Goal: Task Accomplishment & Management: Complete application form

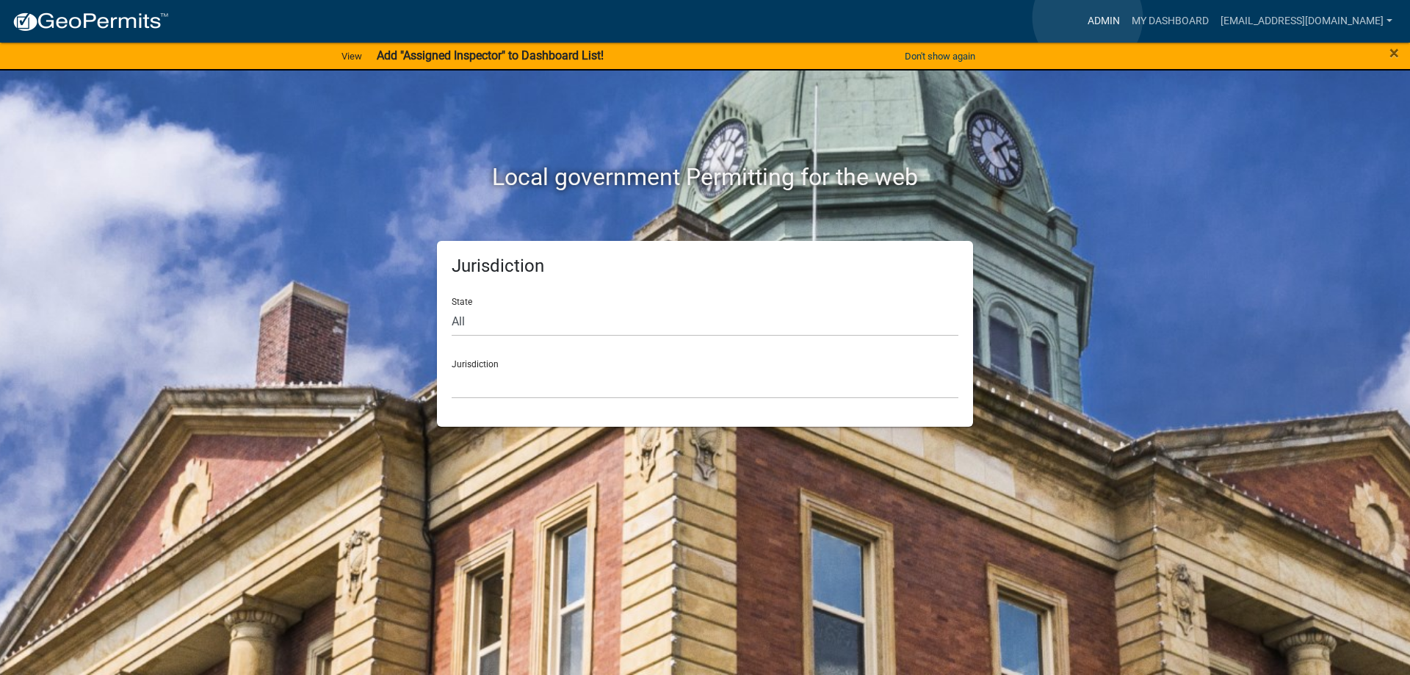
click at [1088, 18] on link "Admin" at bounding box center [1104, 21] width 44 height 28
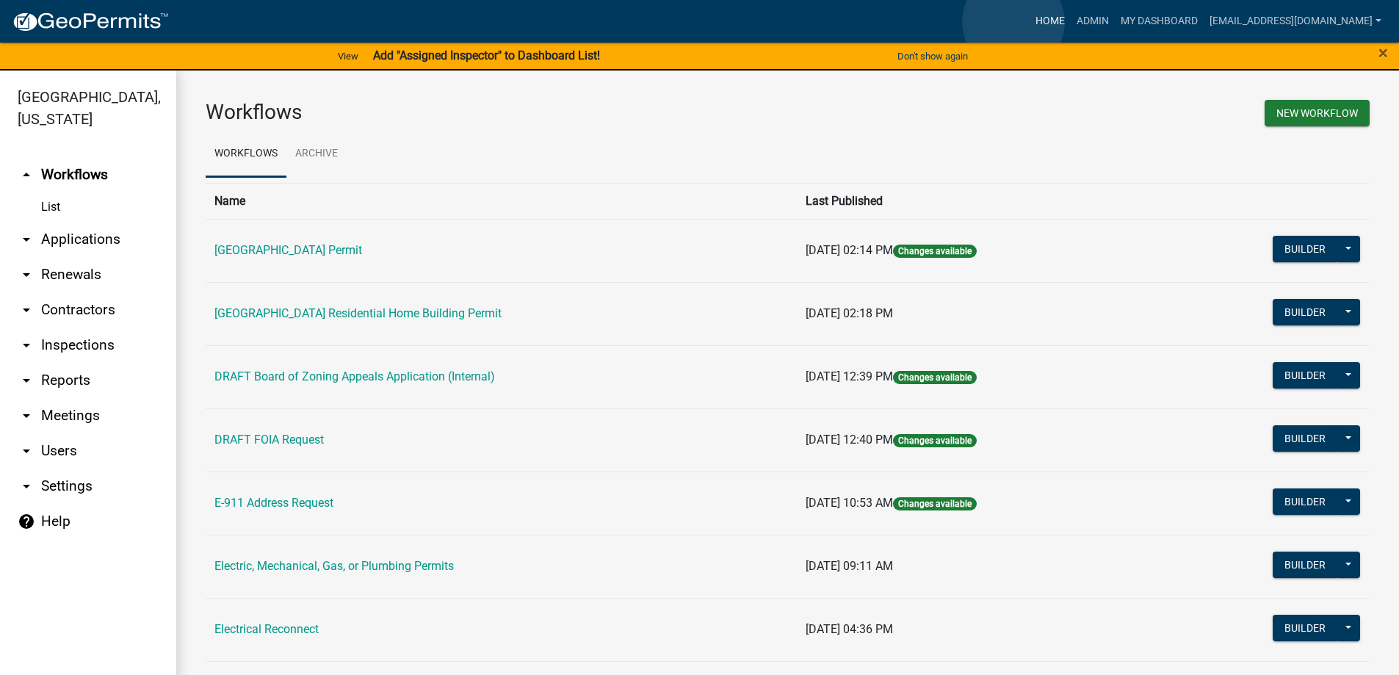
click at [1030, 22] on link "Home" at bounding box center [1050, 21] width 41 height 28
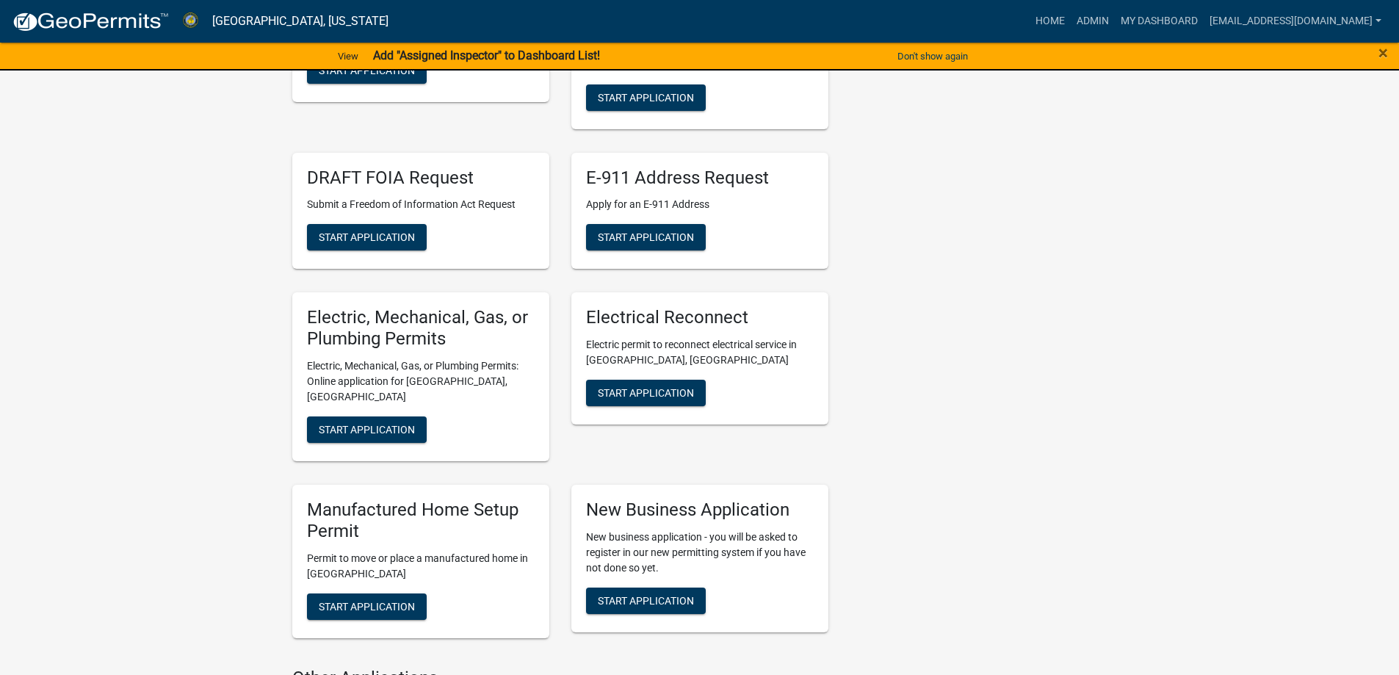
scroll to position [514, 0]
click at [383, 422] on button "Start Application" at bounding box center [367, 430] width 120 height 26
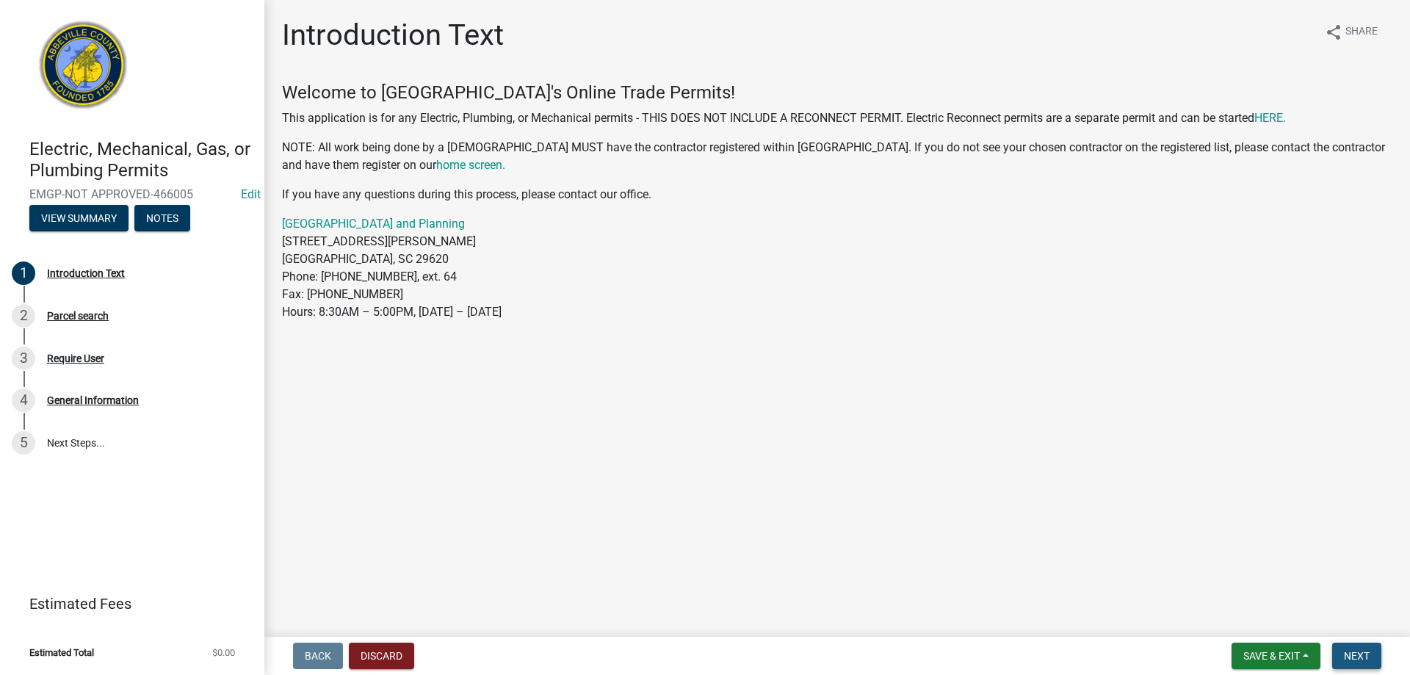
click at [1377, 652] on button "Next" at bounding box center [1356, 656] width 49 height 26
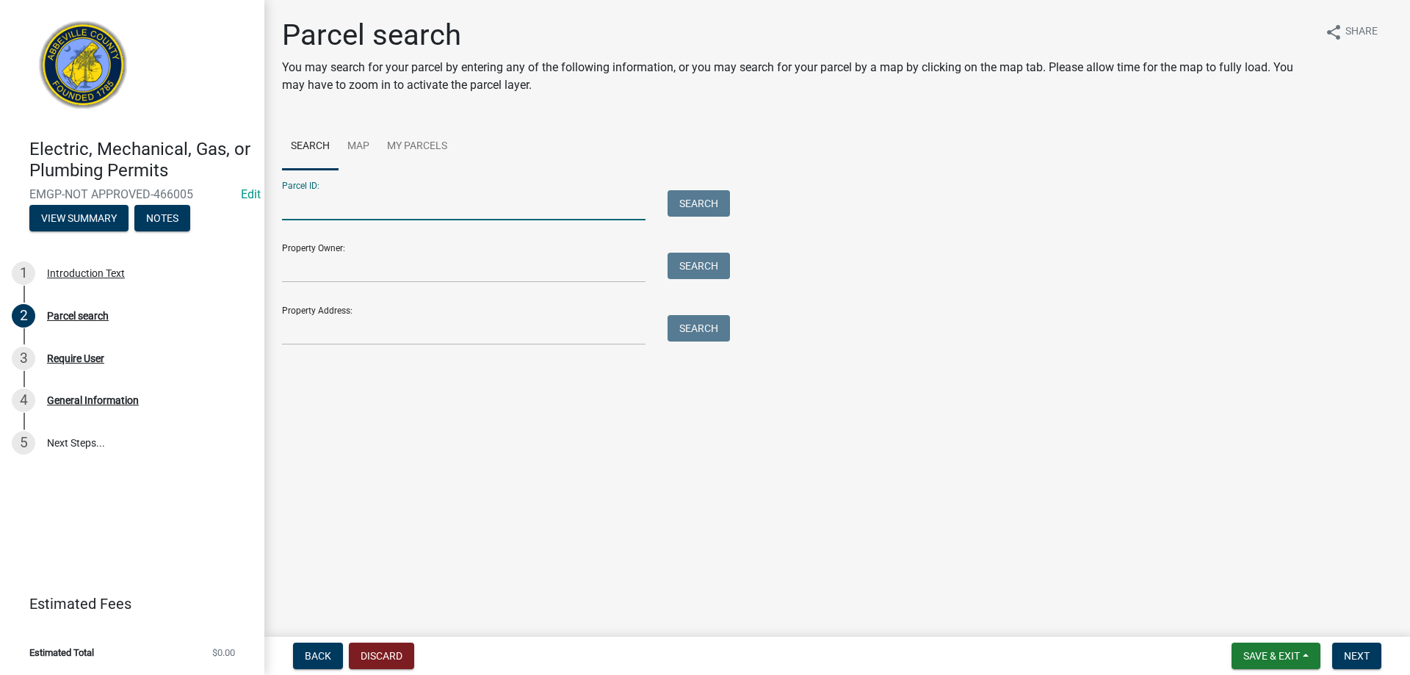
click at [364, 201] on input "Parcel ID:" at bounding box center [464, 205] width 364 height 30
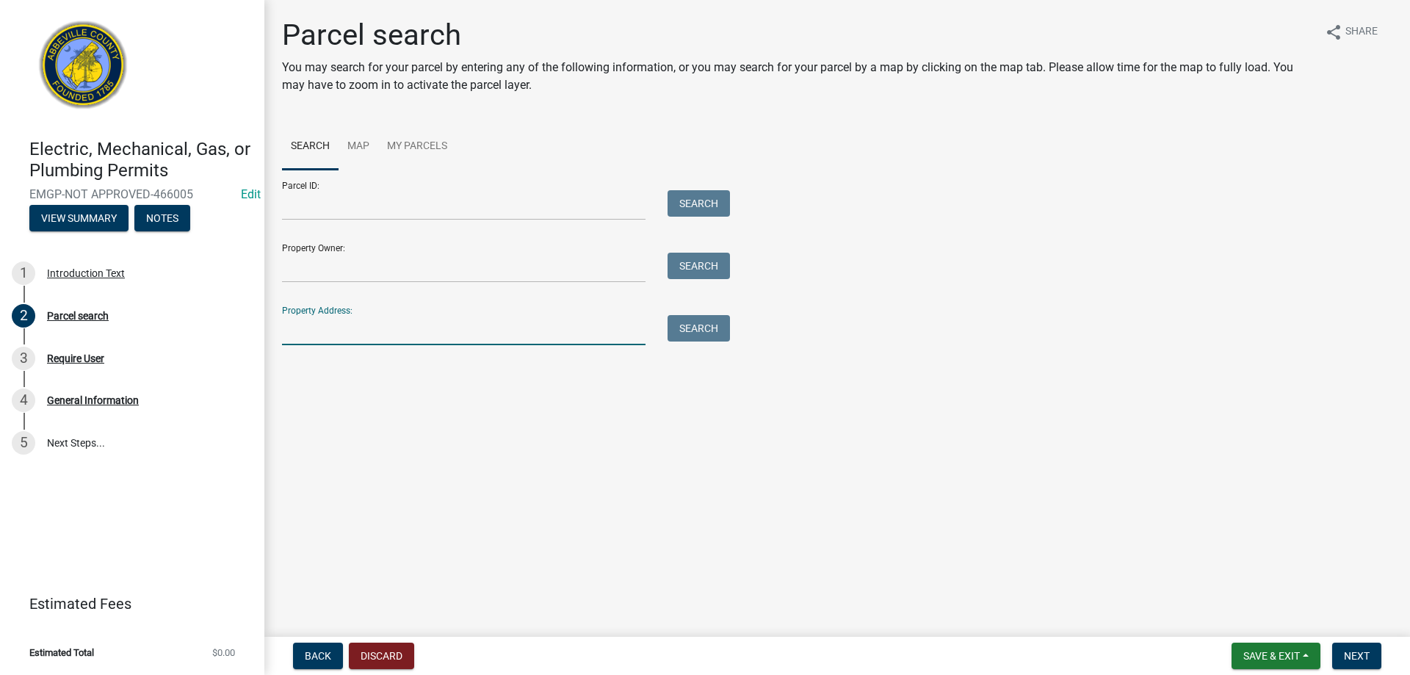
click at [290, 321] on input "Property Address:" at bounding box center [464, 330] width 364 height 30
type input "105 arthu"
click at [714, 333] on button "Search" at bounding box center [699, 328] width 62 height 26
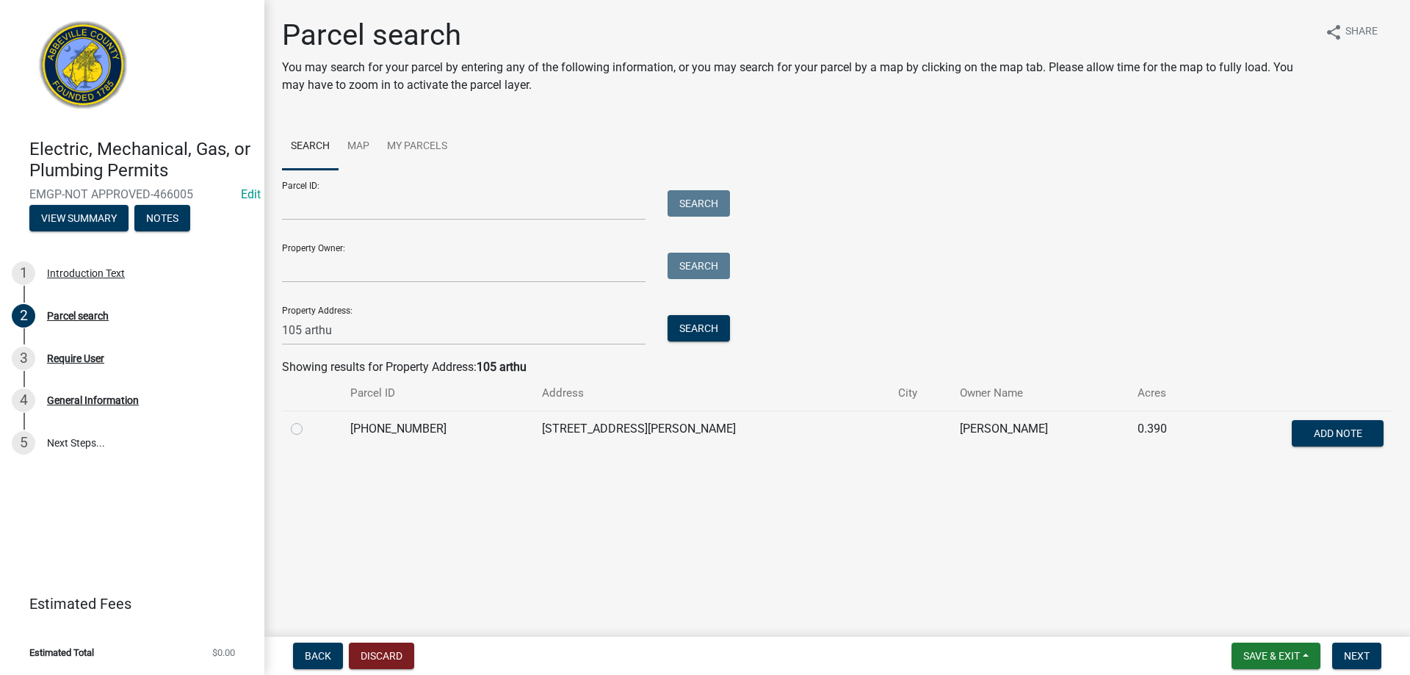
click at [308, 420] on label at bounding box center [308, 420] width 0 height 0
click at [308, 430] on input "radio" at bounding box center [313, 425] width 10 height 10
radio input "true"
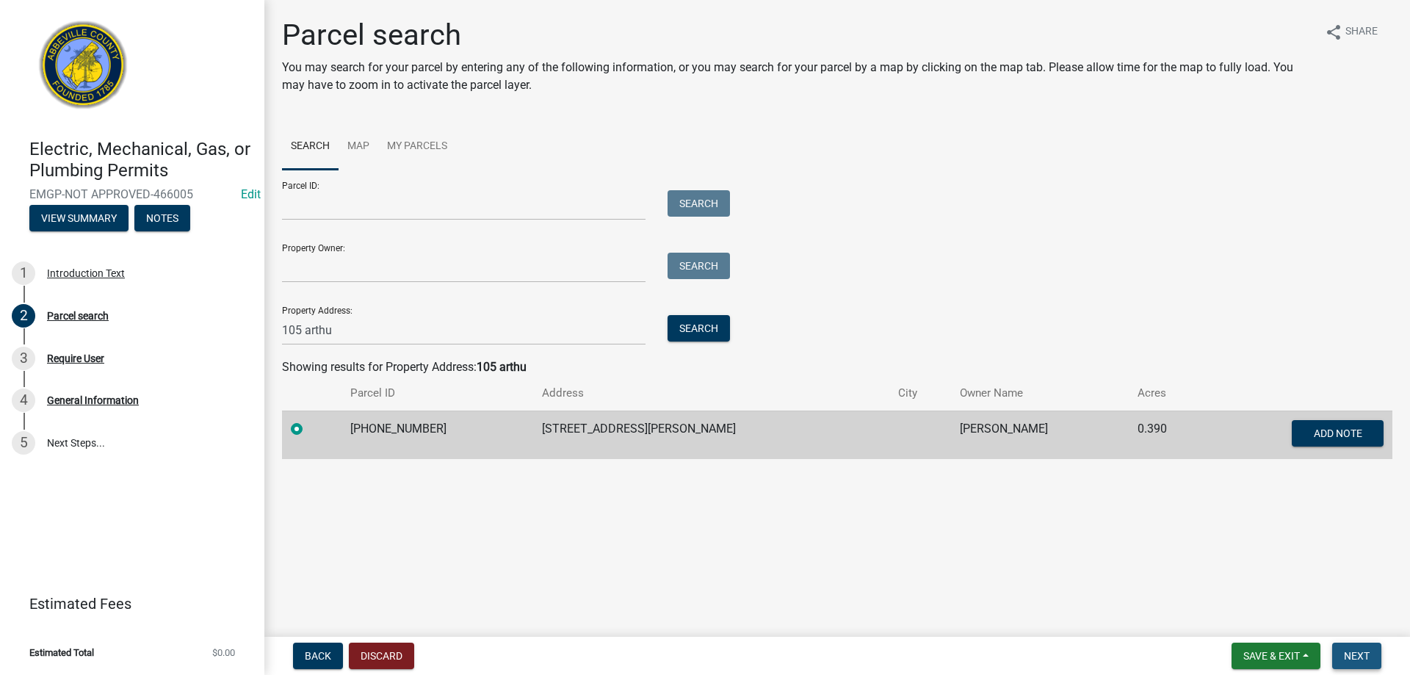
click at [1375, 662] on button "Next" at bounding box center [1356, 656] width 49 height 26
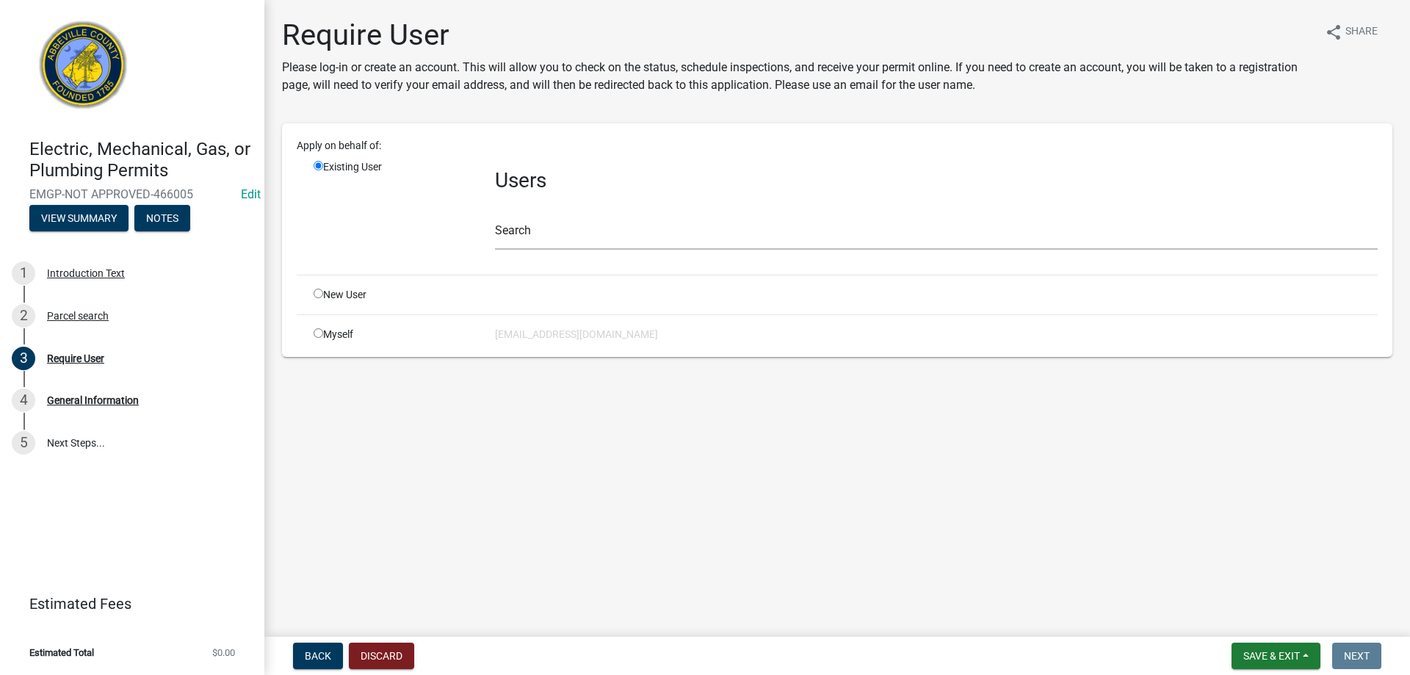
click at [329, 332] on div "Myself" at bounding box center [393, 334] width 181 height 15
click at [319, 337] on input "radio" at bounding box center [319, 333] width 10 height 10
radio input "true"
radio input "false"
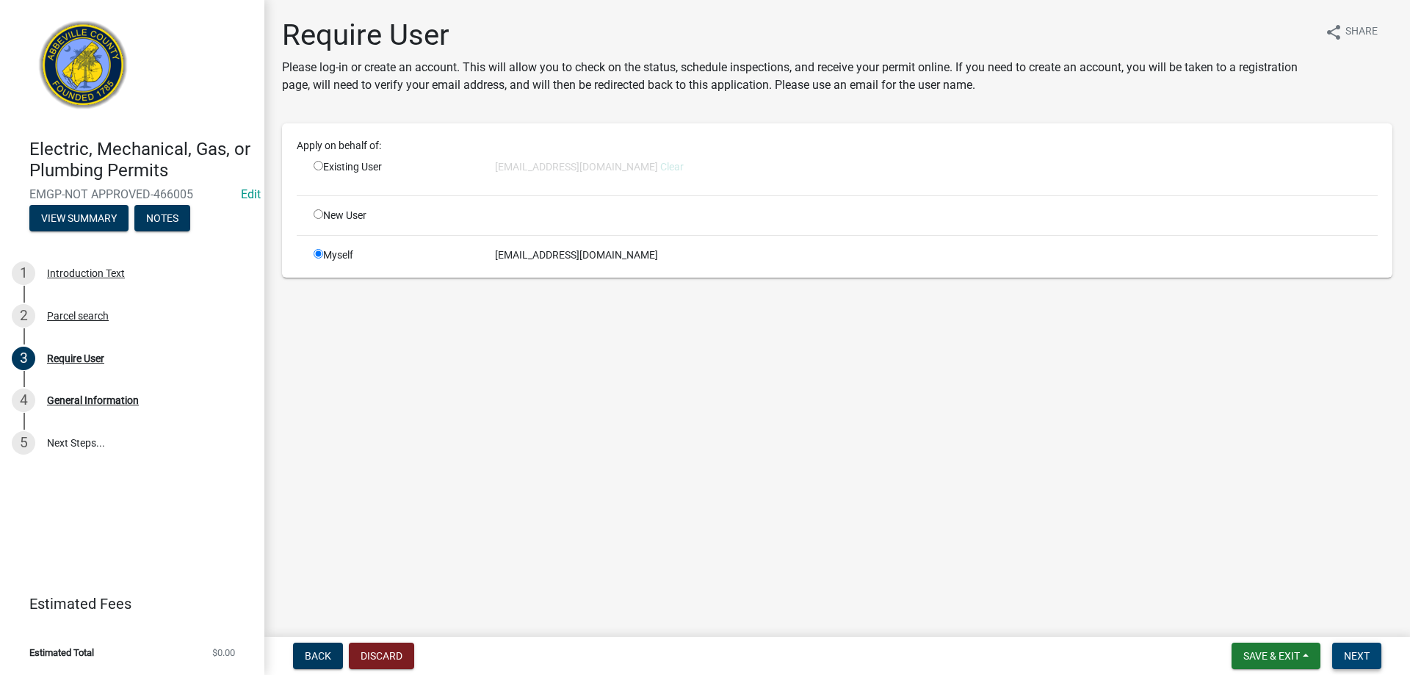
click at [1337, 652] on button "Next" at bounding box center [1356, 656] width 49 height 26
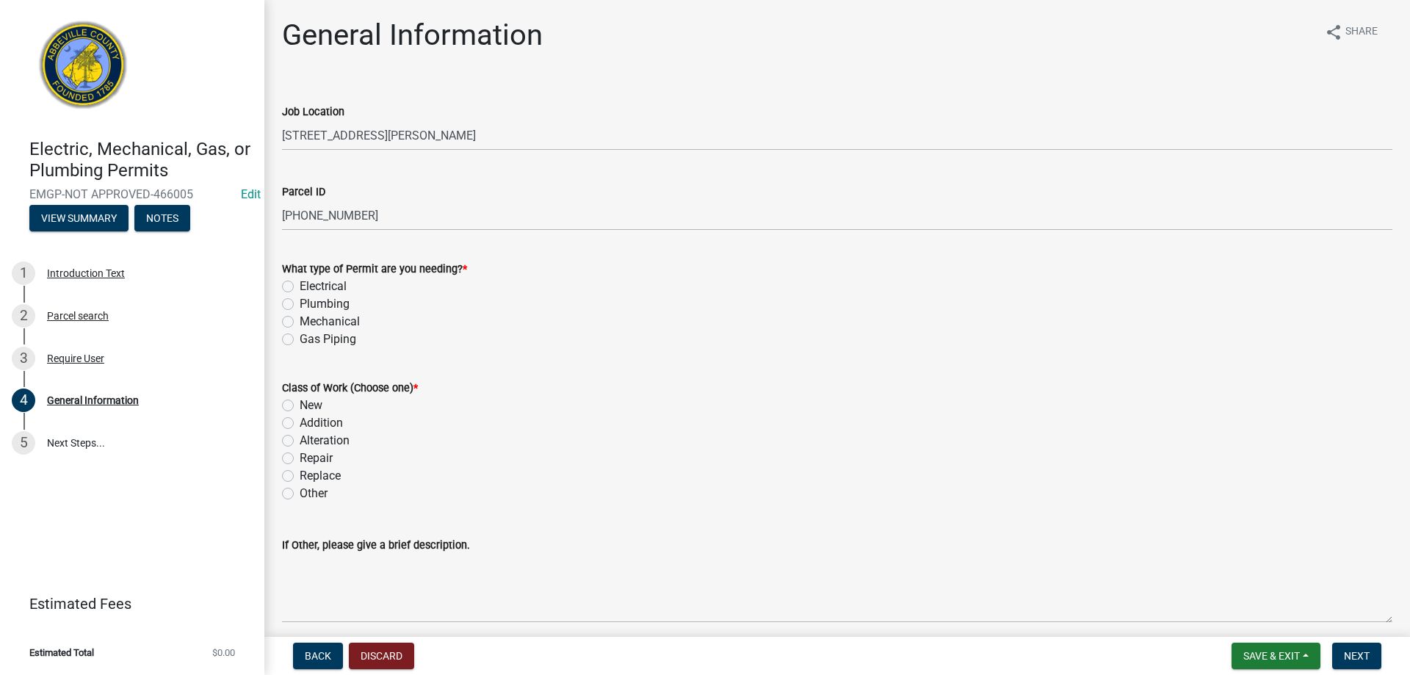
click at [300, 339] on label "Gas Piping" at bounding box center [328, 339] width 57 height 18
click at [300, 339] on input "Gas Piping" at bounding box center [305, 335] width 10 height 10
radio input "true"
click at [300, 405] on label "New" at bounding box center [311, 406] width 23 height 18
click at [300, 405] on input "New" at bounding box center [305, 402] width 10 height 10
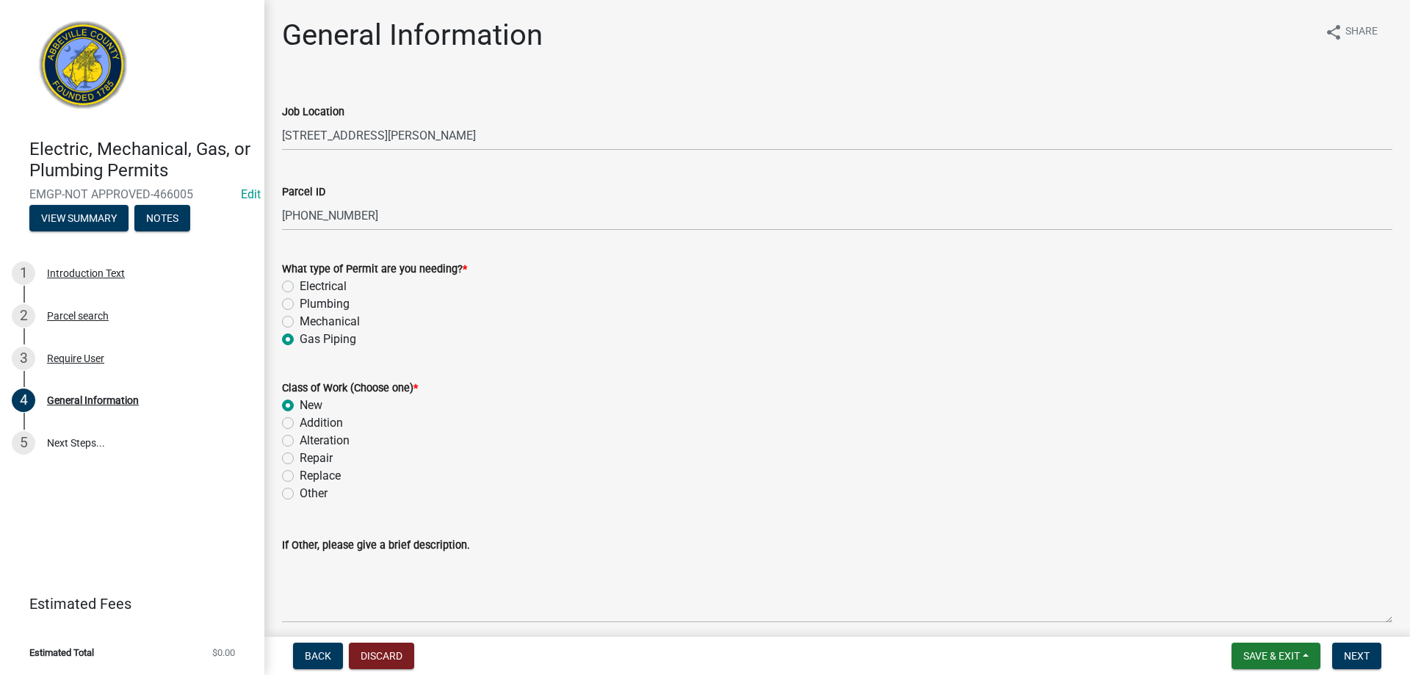
radio input "true"
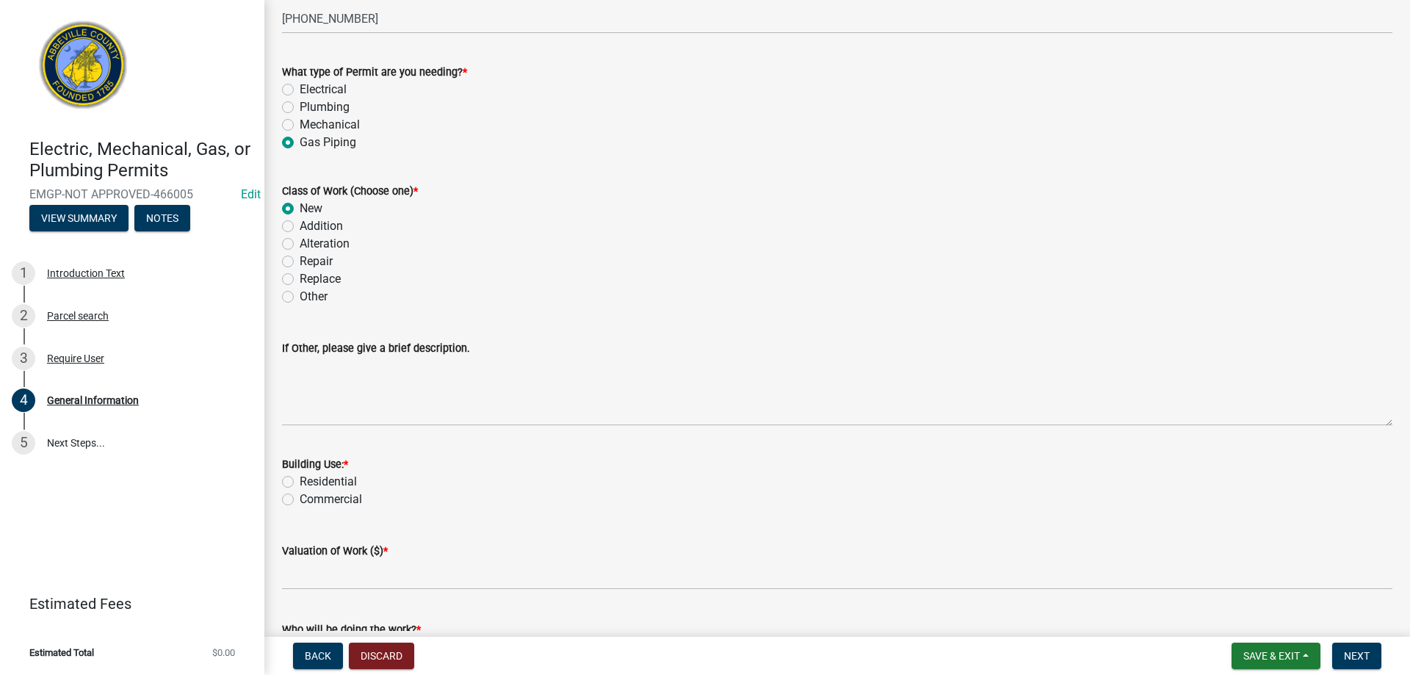
scroll to position [294, 0]
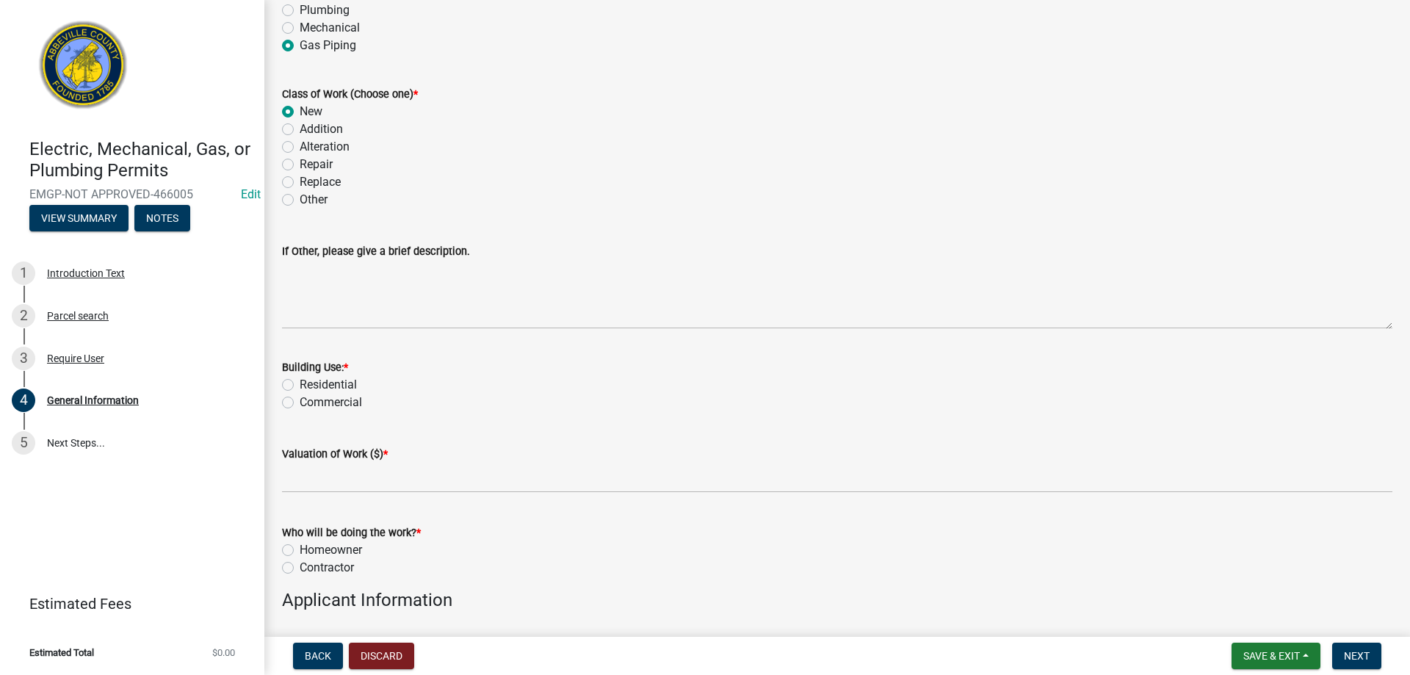
click at [300, 384] on label "Residential" at bounding box center [328, 385] width 57 height 18
click at [300, 384] on input "Residential" at bounding box center [305, 381] width 10 height 10
radio input "true"
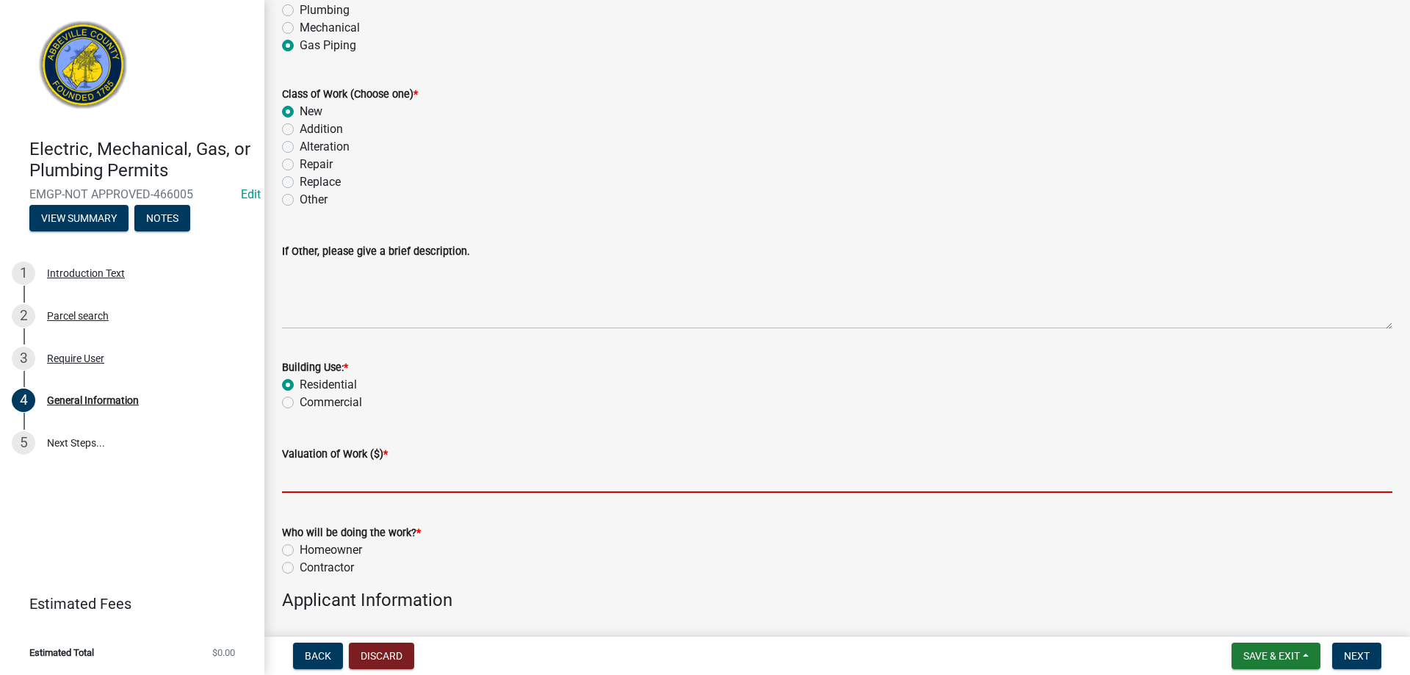
click at [310, 482] on input "text" at bounding box center [837, 478] width 1110 height 30
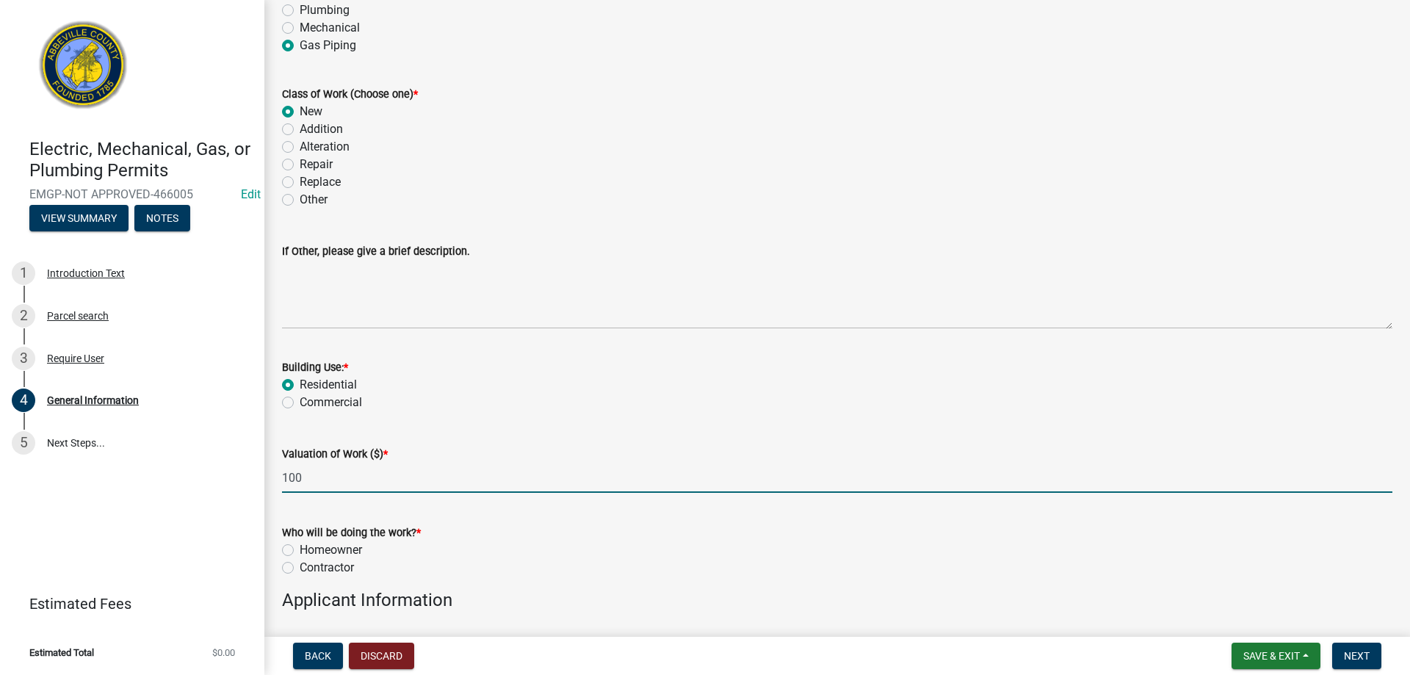
type input "100"
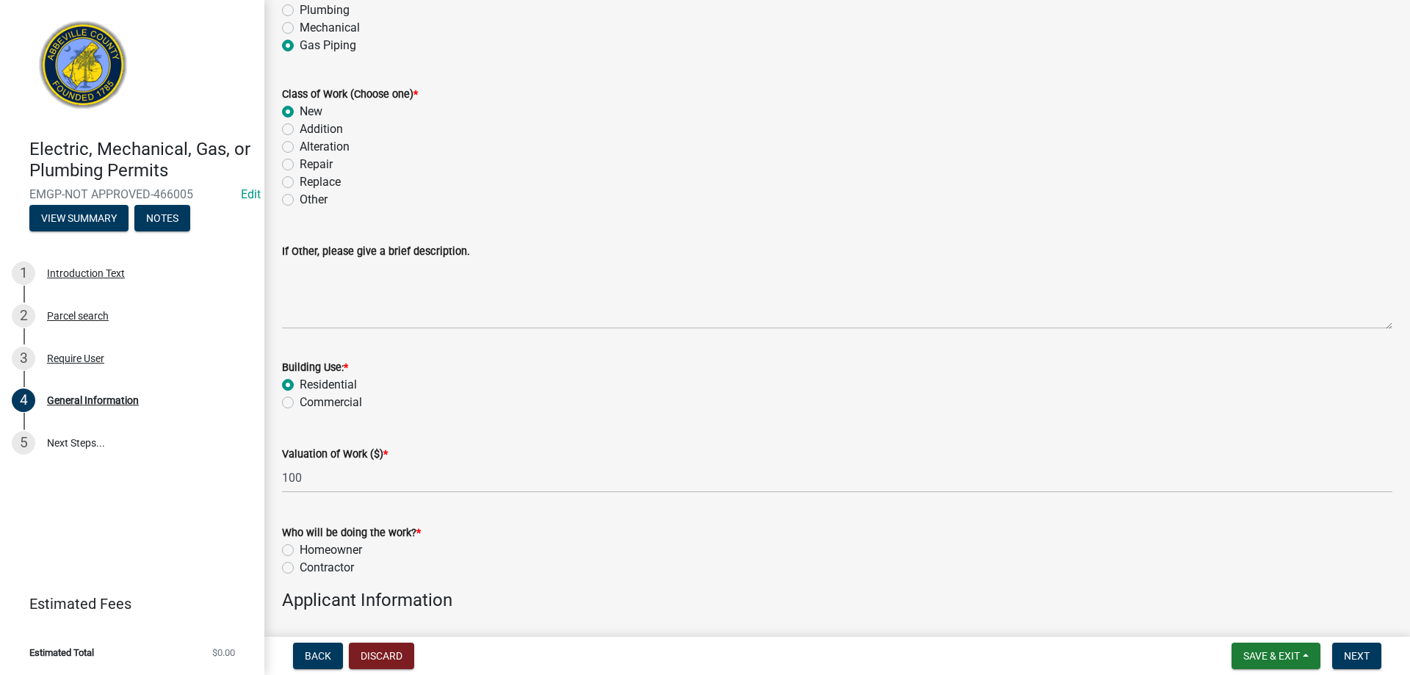
drag, startPoint x: 288, startPoint y: 564, endPoint x: 284, endPoint y: 553, distance: 11.6
click at [284, 554] on div "Who will be doing the work? * Homeowner [DEMOGRAPHIC_DATA]" at bounding box center [837, 550] width 1110 height 53
click at [300, 553] on label "Homeowner" at bounding box center [331, 550] width 62 height 18
click at [300, 551] on input "Homeowner" at bounding box center [305, 546] width 10 height 10
radio input "true"
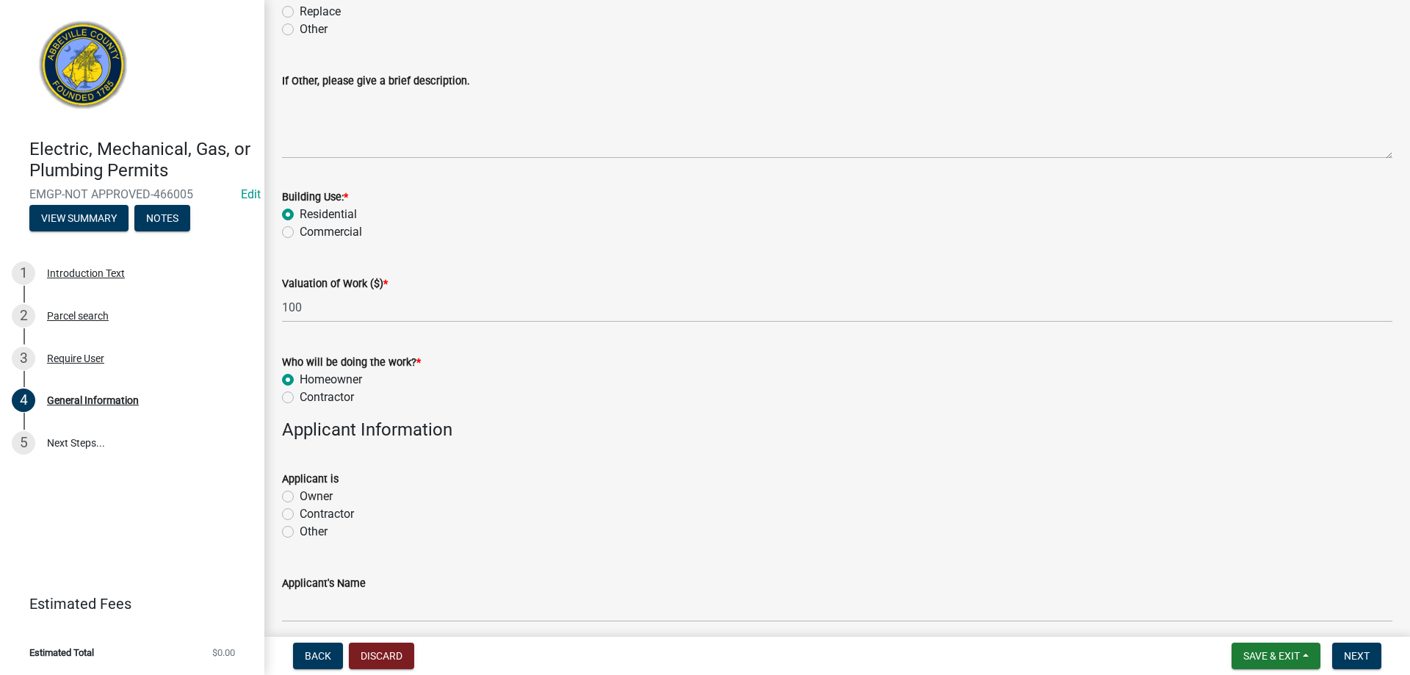
scroll to position [661, 0]
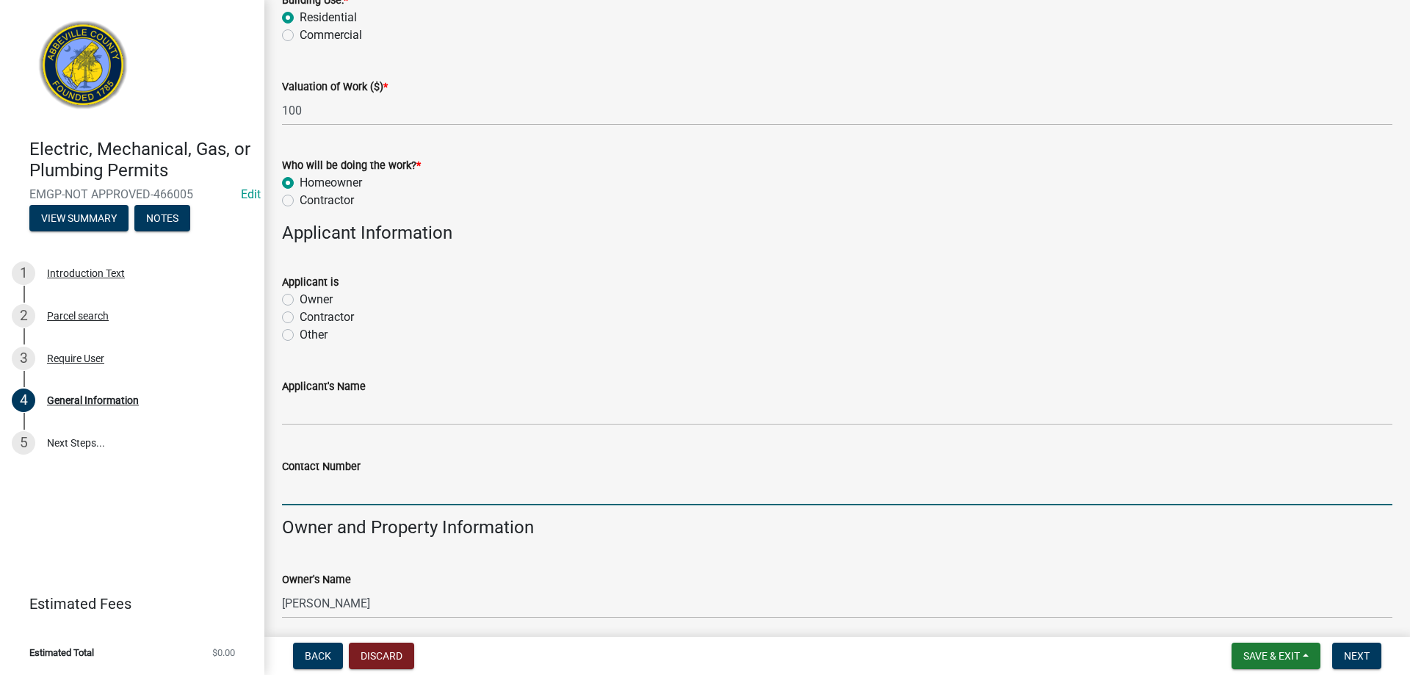
click at [322, 480] on input "Contact Number" at bounding box center [837, 490] width 1110 height 30
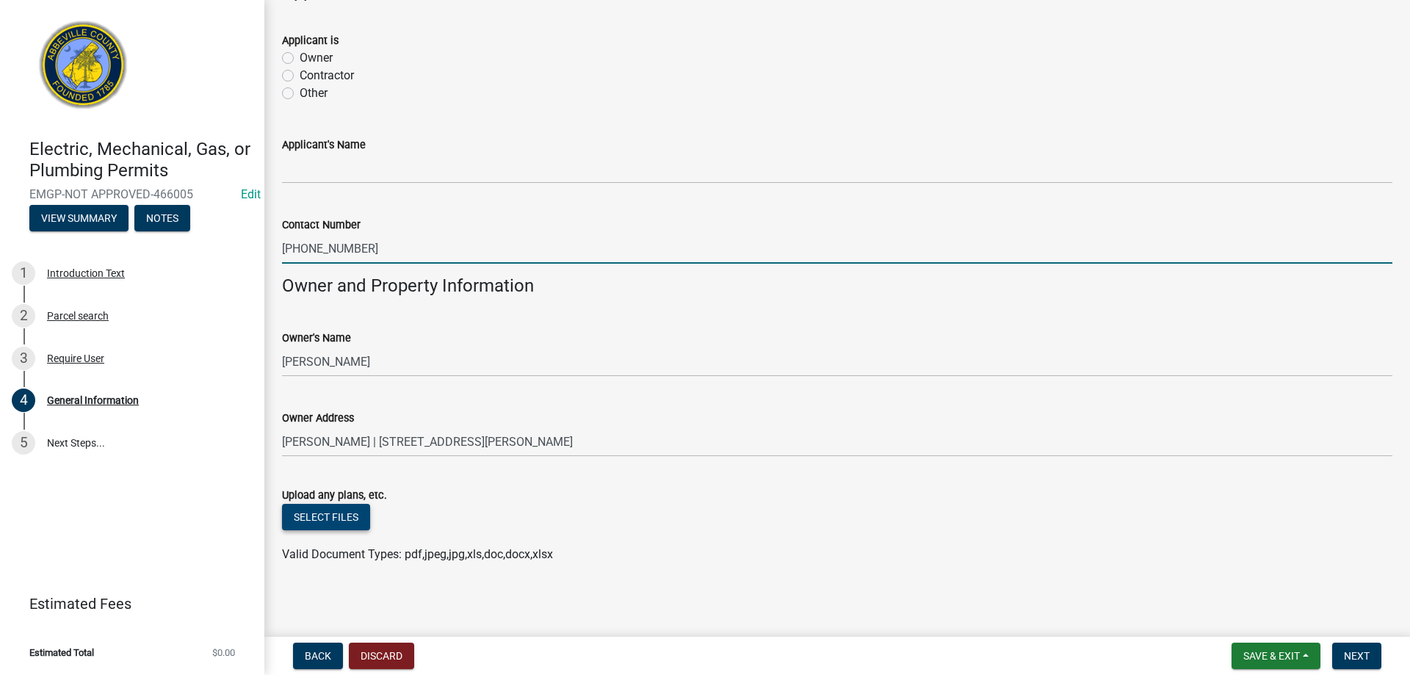
scroll to position [905, 0]
type input "[PHONE_NUMBER]"
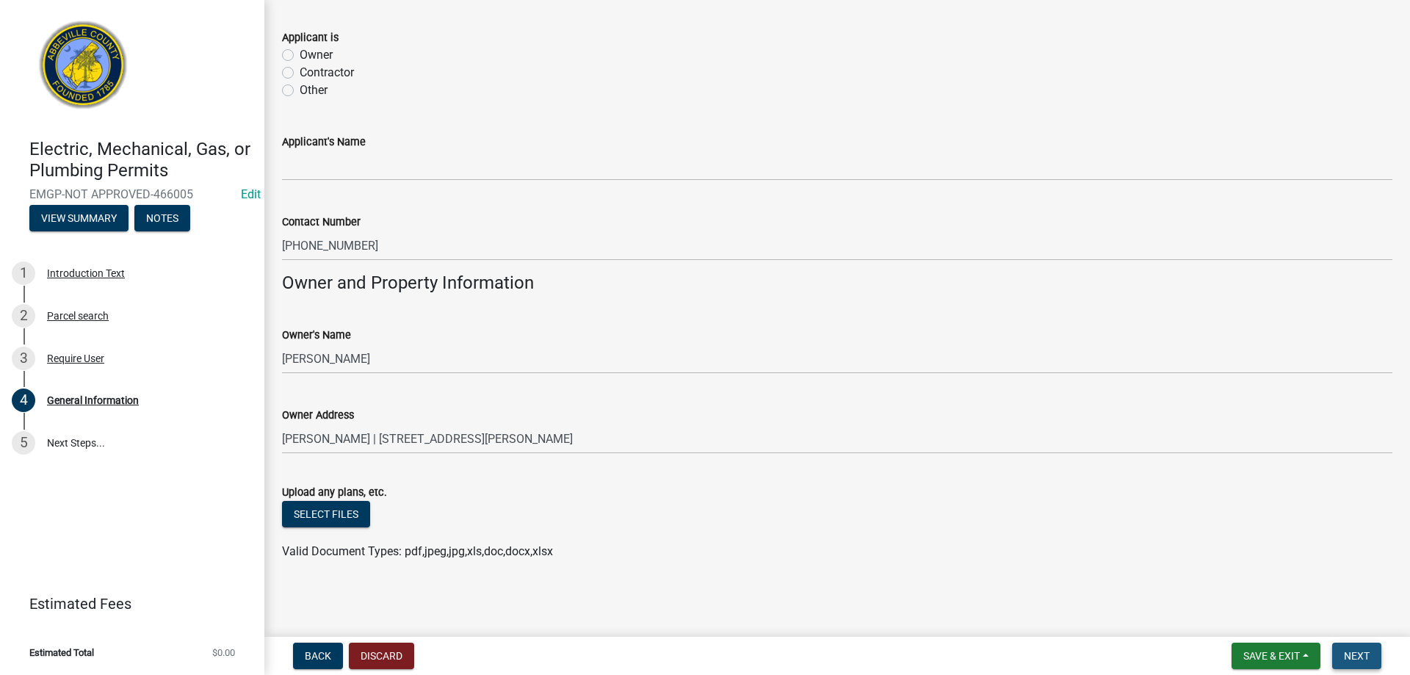
click at [1377, 665] on button "Next" at bounding box center [1356, 656] width 49 height 26
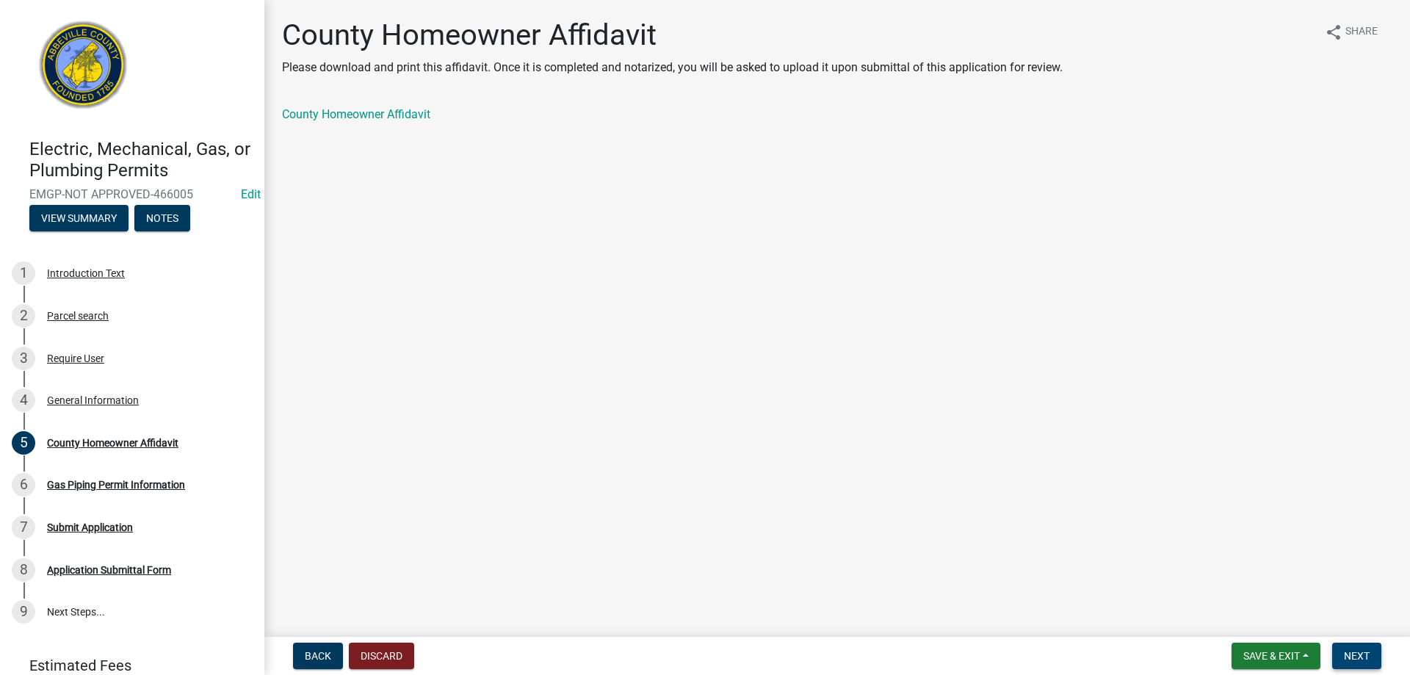
click at [1377, 665] on button "Next" at bounding box center [1356, 656] width 49 height 26
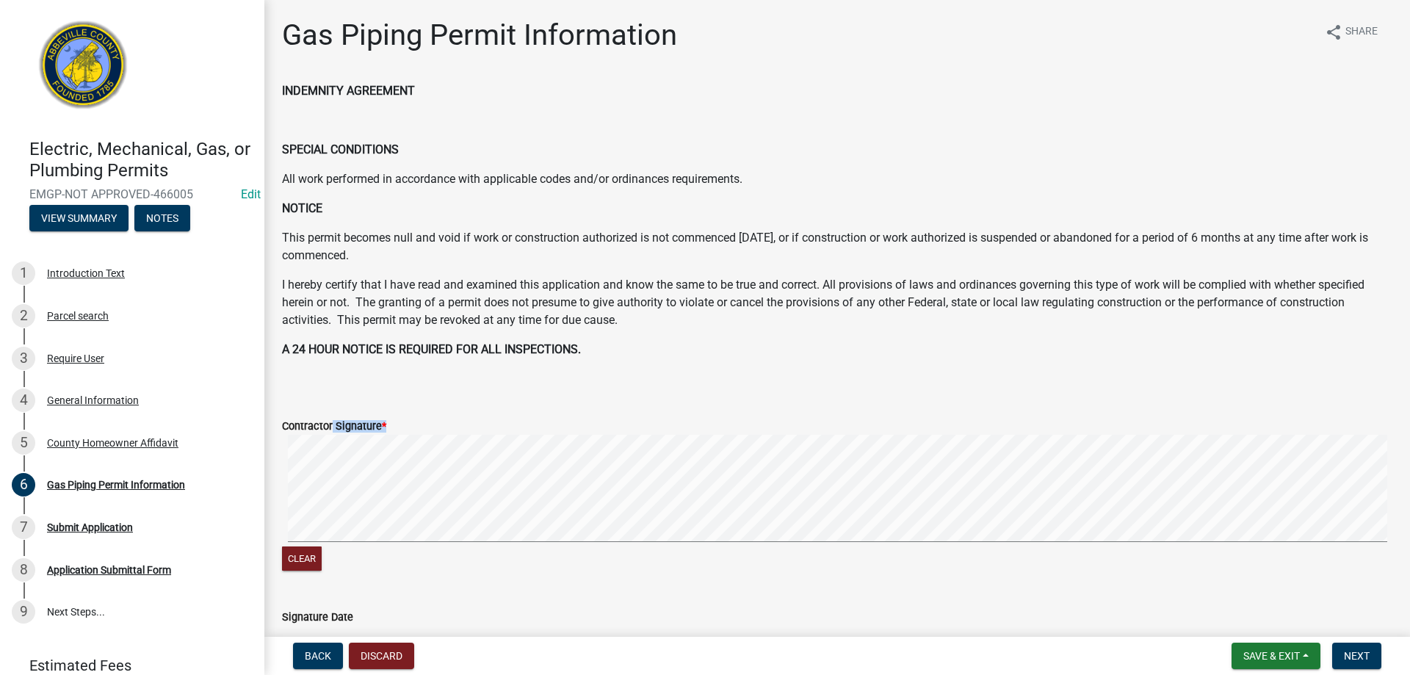
click at [951, 446] on form "Contractor Signature * Clear" at bounding box center [837, 486] width 1110 height 175
click at [1349, 650] on span "Next" at bounding box center [1357, 656] width 26 height 12
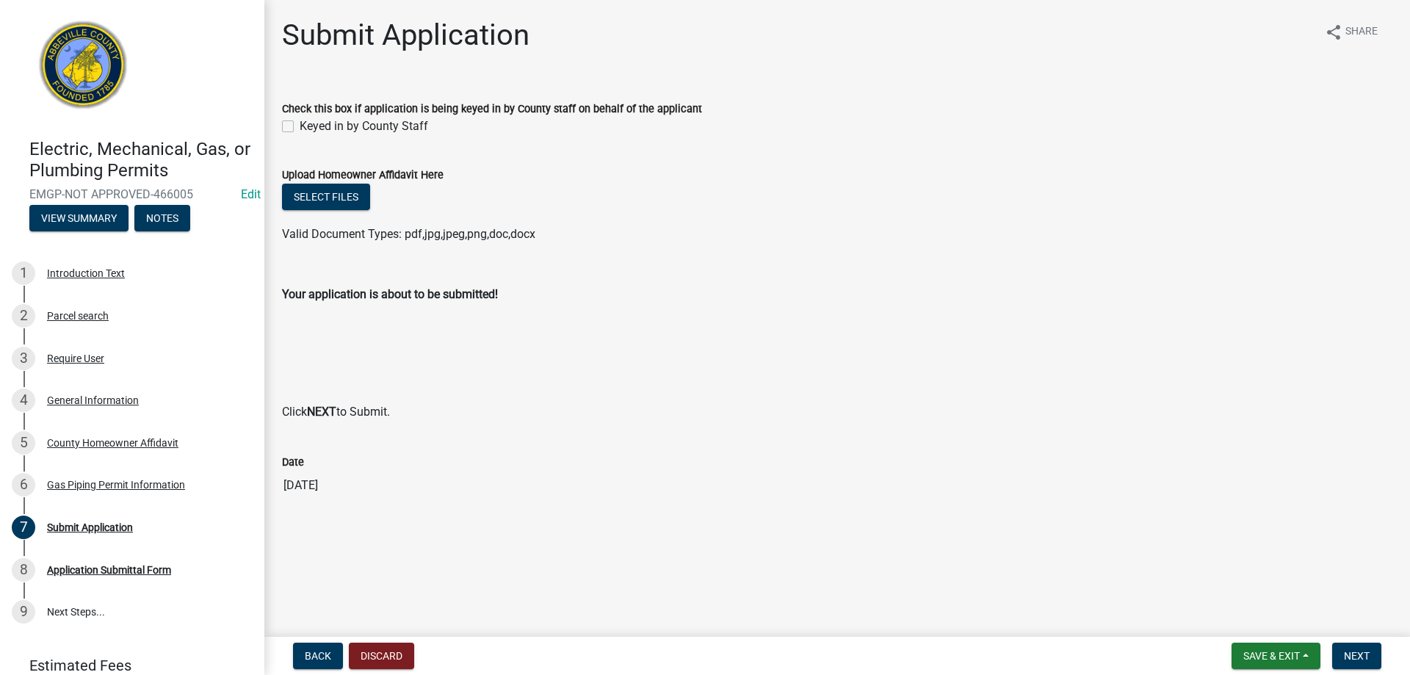
click at [300, 129] on label "Keyed in by County Staff" at bounding box center [364, 126] width 129 height 18
click at [300, 127] on input "Keyed in by County Staff" at bounding box center [305, 122] width 10 height 10
checkbox input "true"
click at [1356, 657] on span "Next" at bounding box center [1357, 656] width 26 height 12
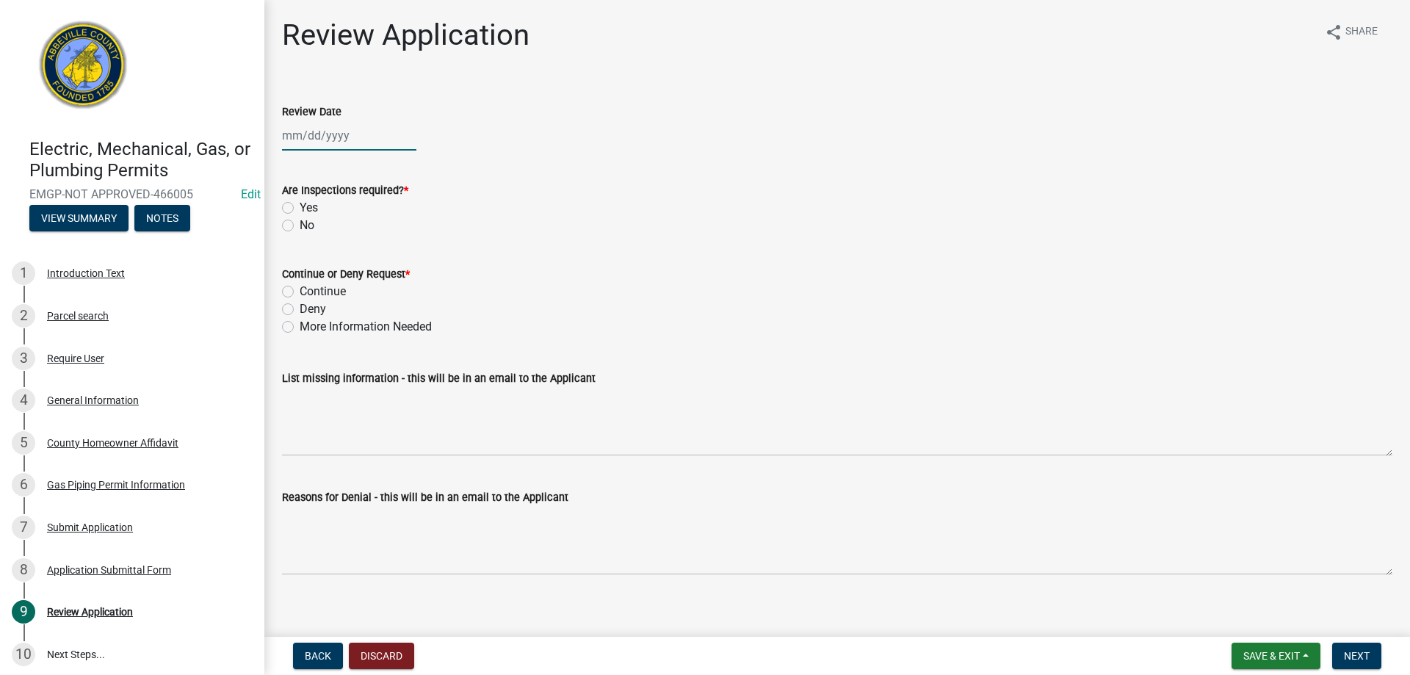
click at [324, 134] on div at bounding box center [349, 135] width 134 height 30
select select "8"
select select "2025"
click at [319, 279] on div "19" at bounding box center [319, 283] width 23 height 23
type input "[DATE]"
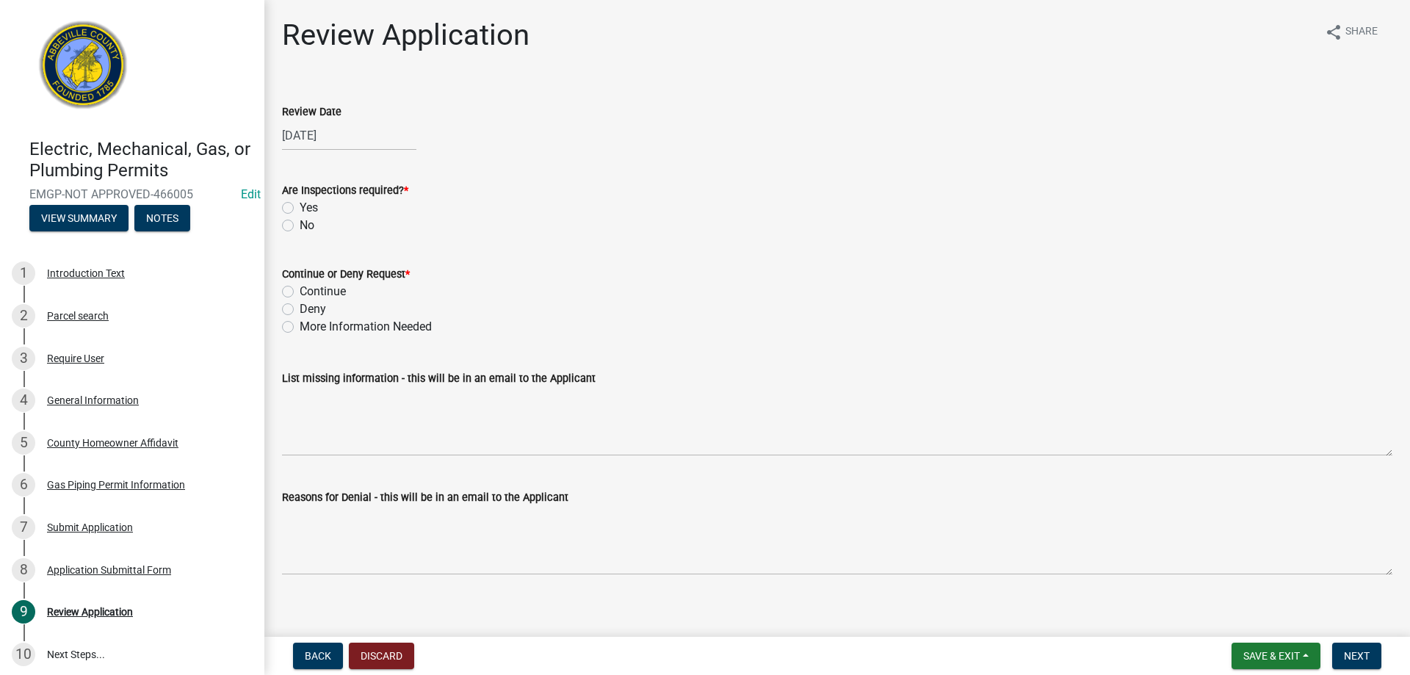
click at [300, 209] on label "Yes" at bounding box center [309, 208] width 18 height 18
click at [300, 209] on input "Yes" at bounding box center [305, 204] width 10 height 10
radio input "true"
click at [300, 289] on label "Continue" at bounding box center [323, 292] width 46 height 18
click at [300, 289] on input "Continue" at bounding box center [305, 288] width 10 height 10
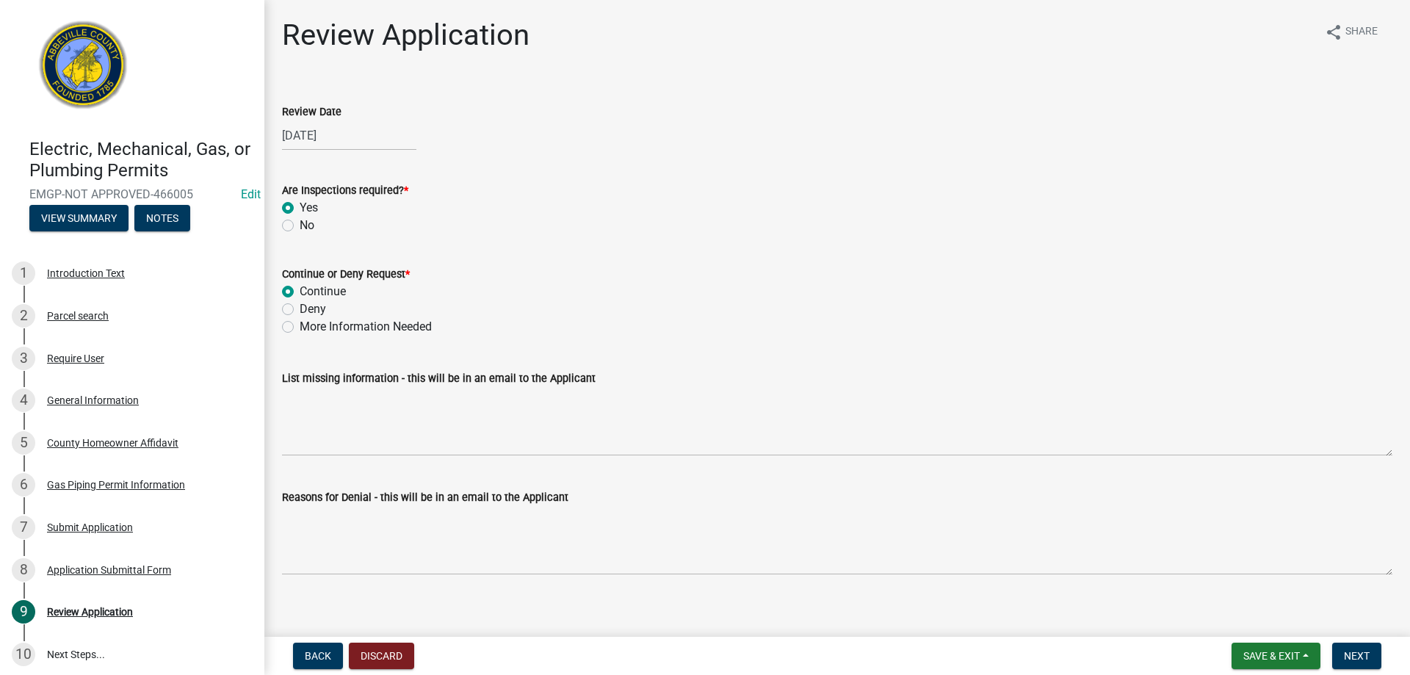
radio input "true"
click at [1358, 667] on button "Next" at bounding box center [1356, 656] width 49 height 26
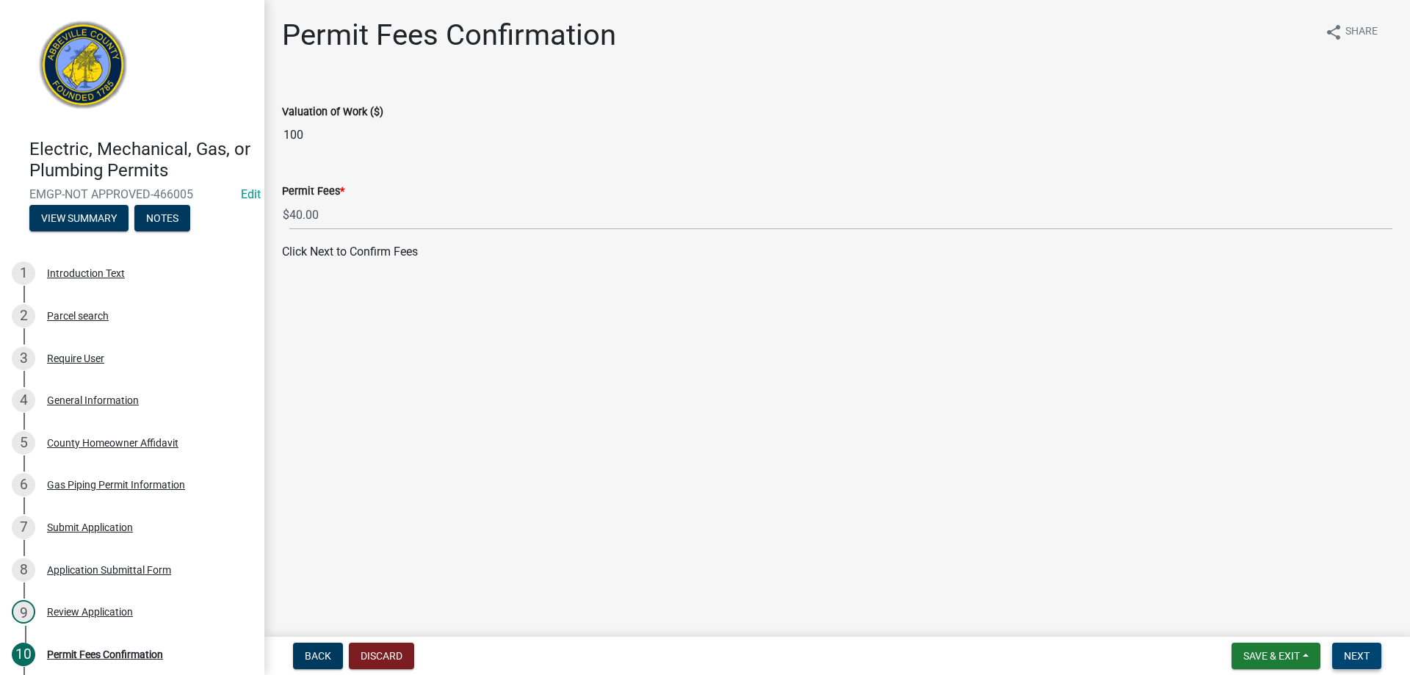
click at [1350, 659] on span "Next" at bounding box center [1357, 656] width 26 height 12
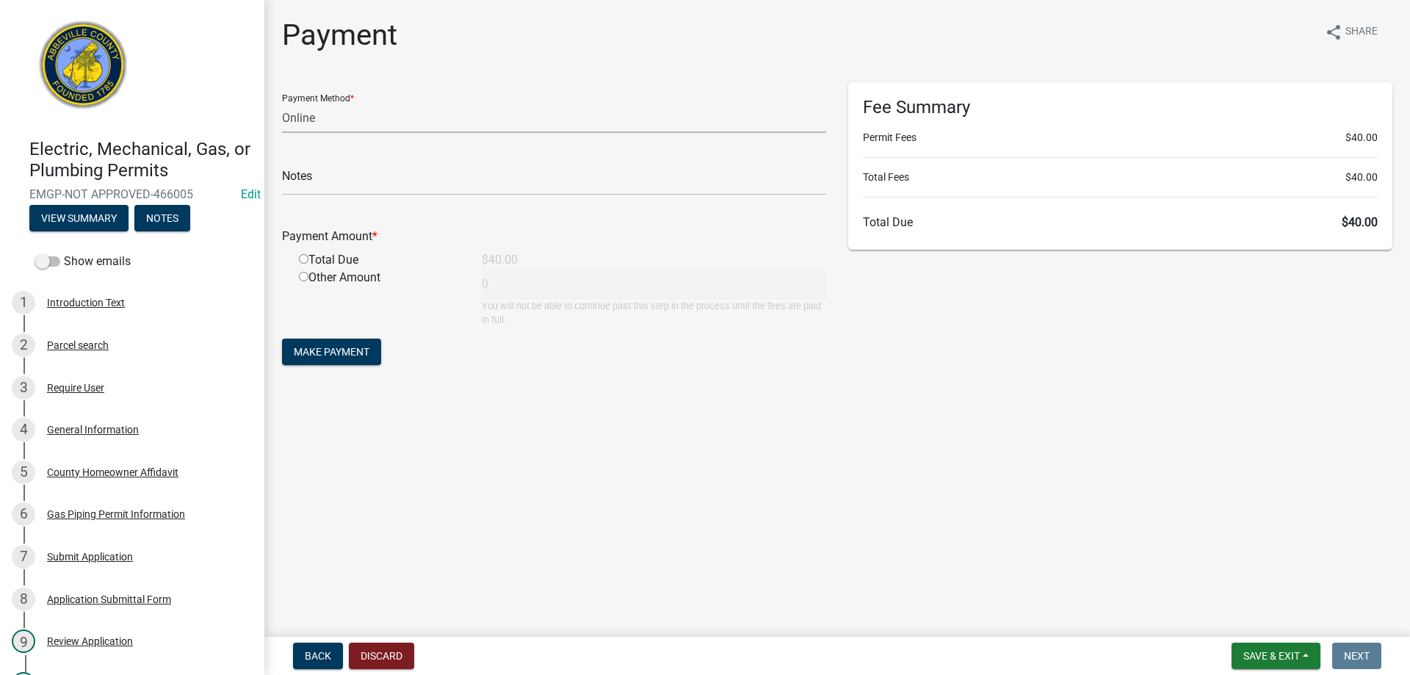
click at [330, 115] on select "Credit Card POS Check Cash Online" at bounding box center [554, 118] width 544 height 30
select select "0: 2"
click at [282, 103] on select "Credit Card POS Check Cash Online" at bounding box center [554, 118] width 544 height 30
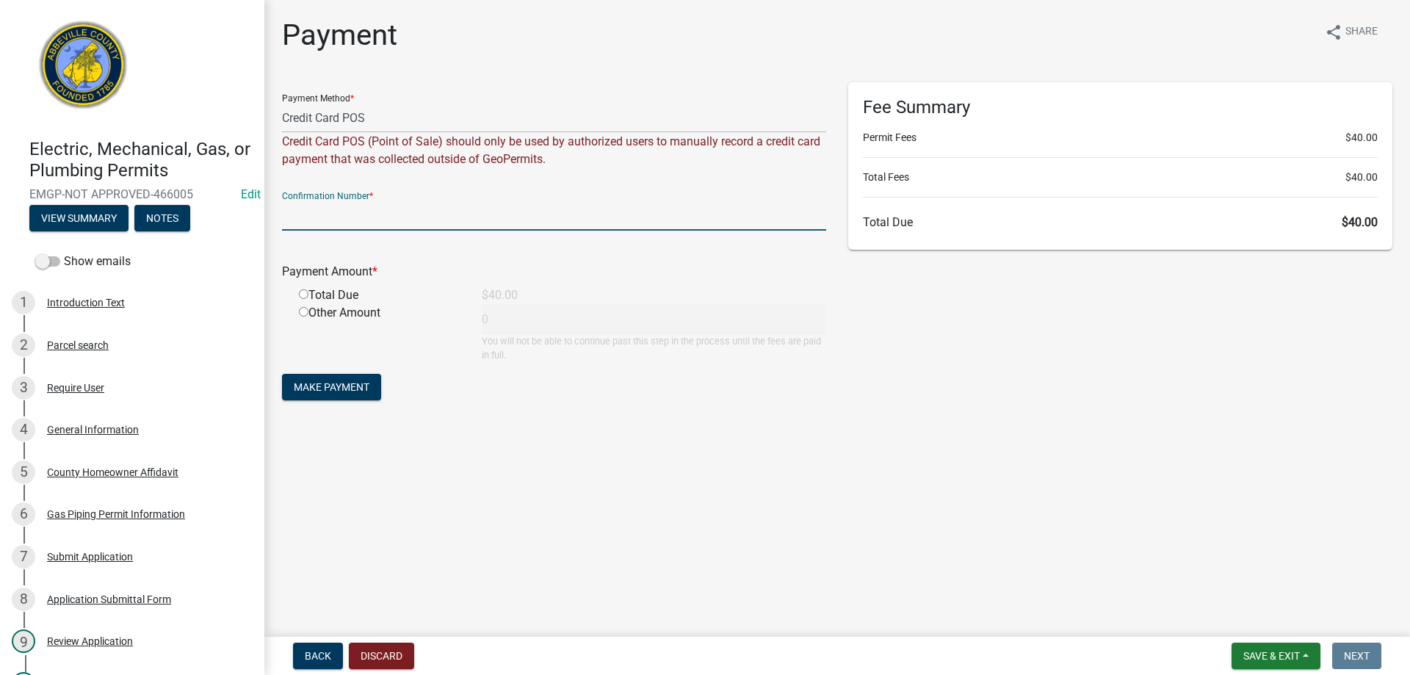
click at [349, 206] on input "text" at bounding box center [554, 215] width 544 height 30
type input "Square"
click at [305, 294] on input "radio" at bounding box center [304, 294] width 10 height 10
radio input "true"
type input "40"
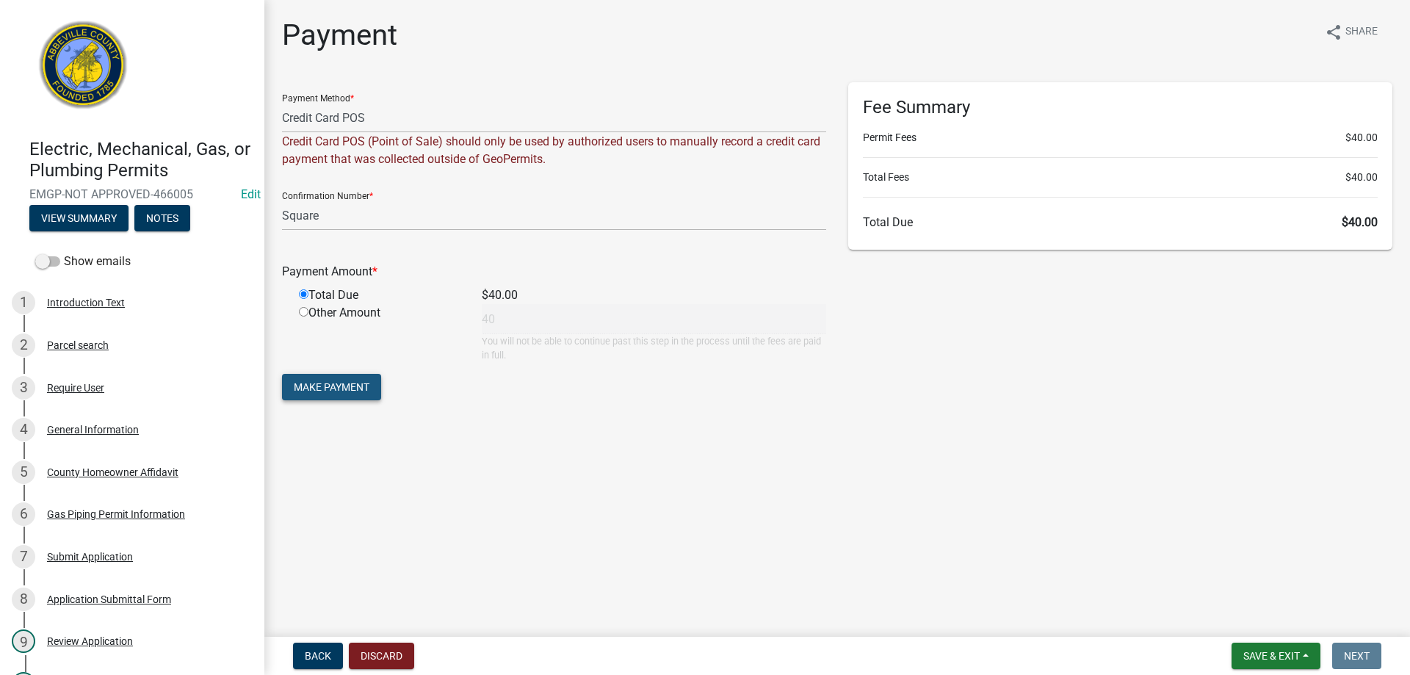
click at [319, 383] on span "Make Payment" at bounding box center [332, 387] width 76 height 12
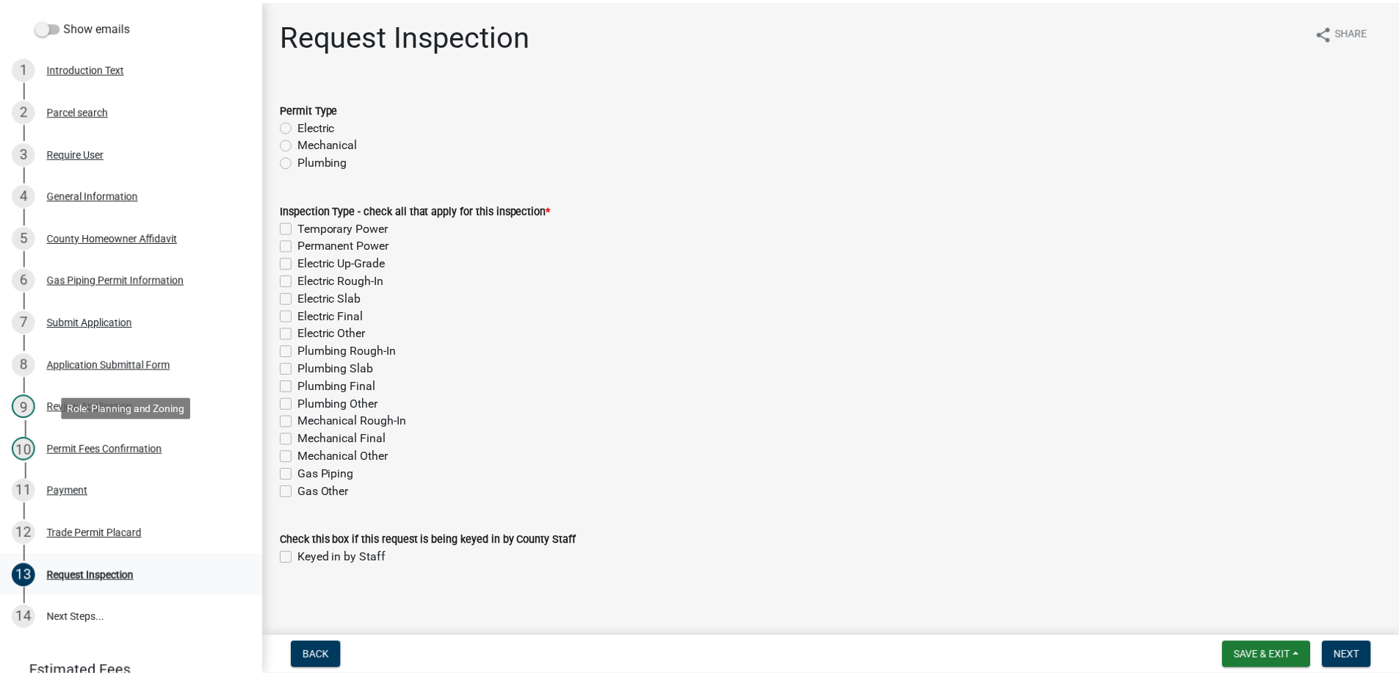
scroll to position [336, 0]
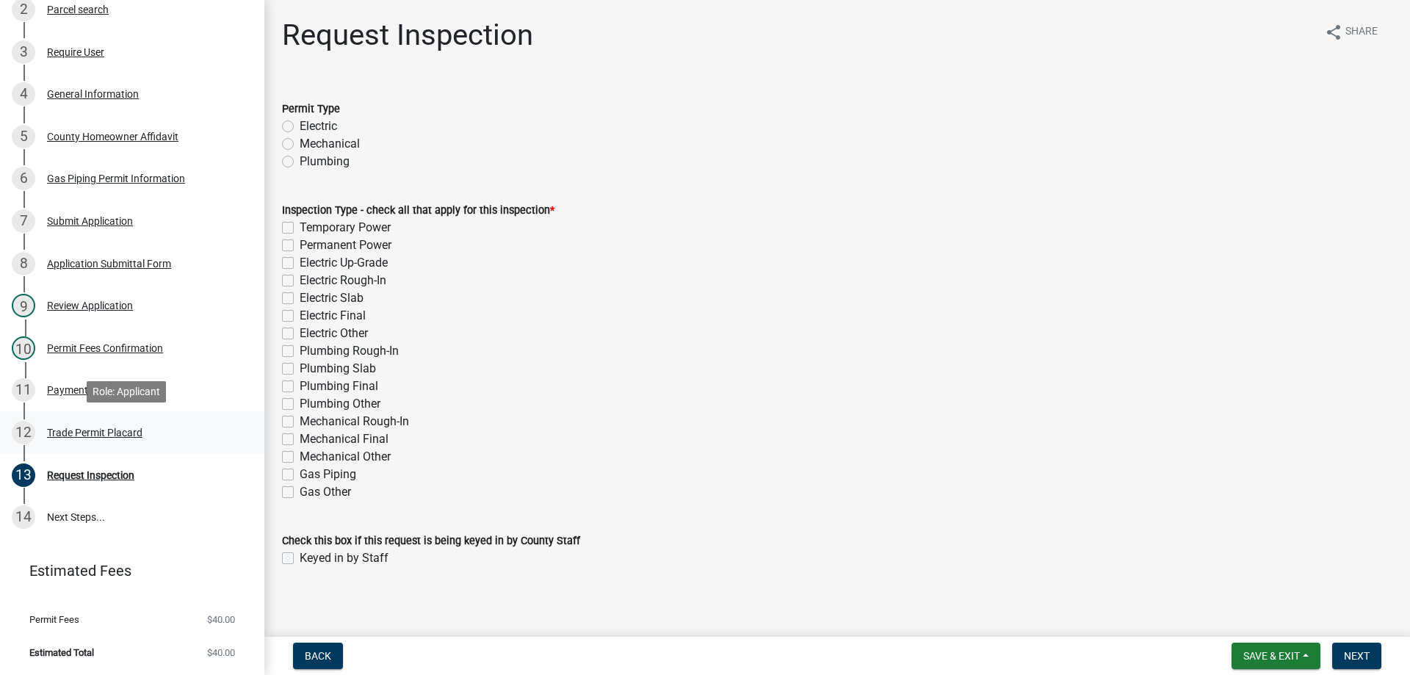
click at [67, 424] on div "12 Trade Permit Placard" at bounding box center [126, 432] width 229 height 23
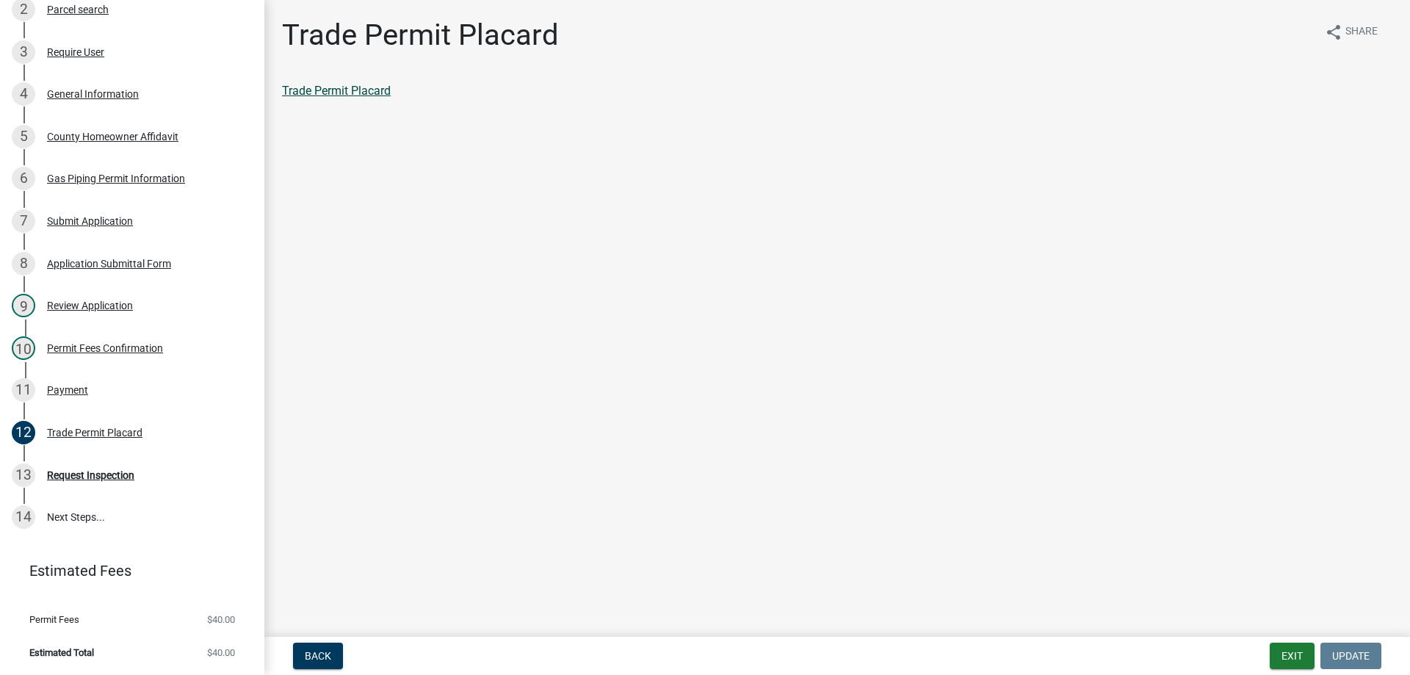
click at [352, 91] on link "Trade Permit Placard" at bounding box center [336, 91] width 109 height 14
click at [87, 389] on div "11 Payment" at bounding box center [126, 389] width 229 height 23
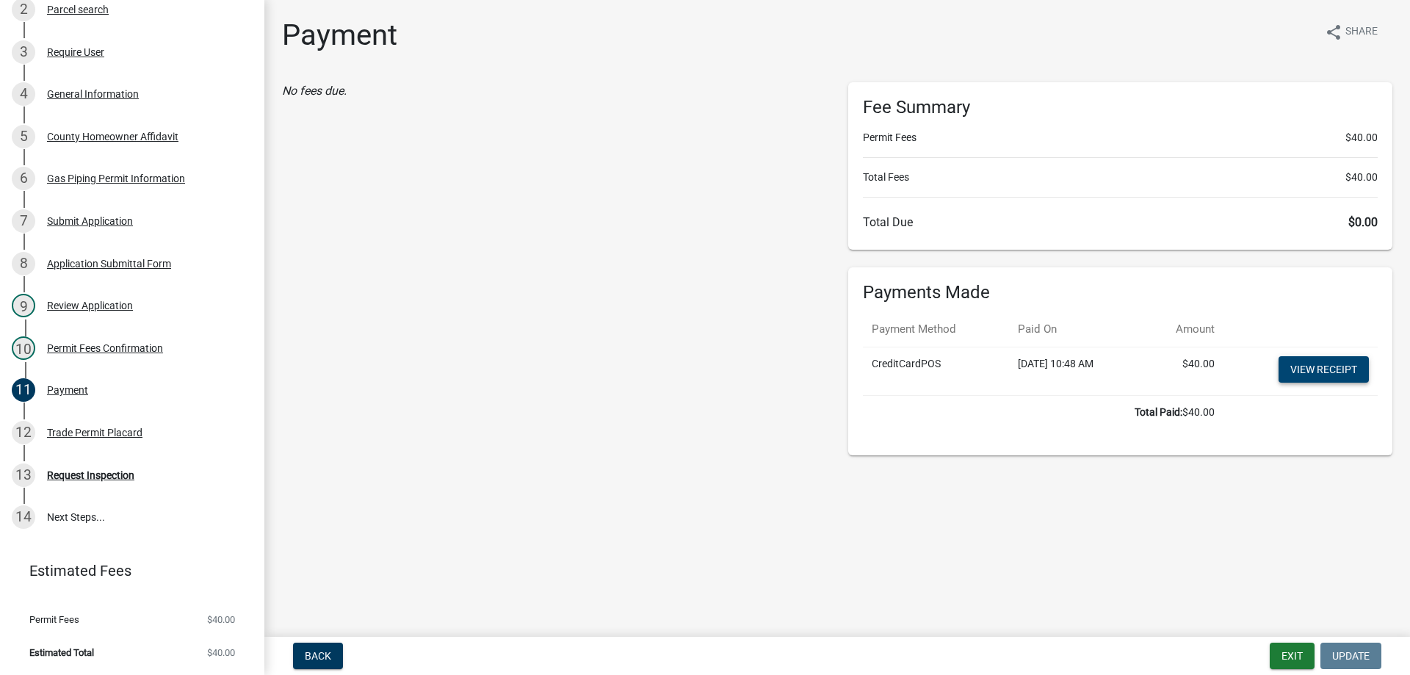
click at [1298, 373] on link "View receipt" at bounding box center [1324, 369] width 90 height 26
click at [1292, 654] on button "Exit" at bounding box center [1292, 656] width 45 height 26
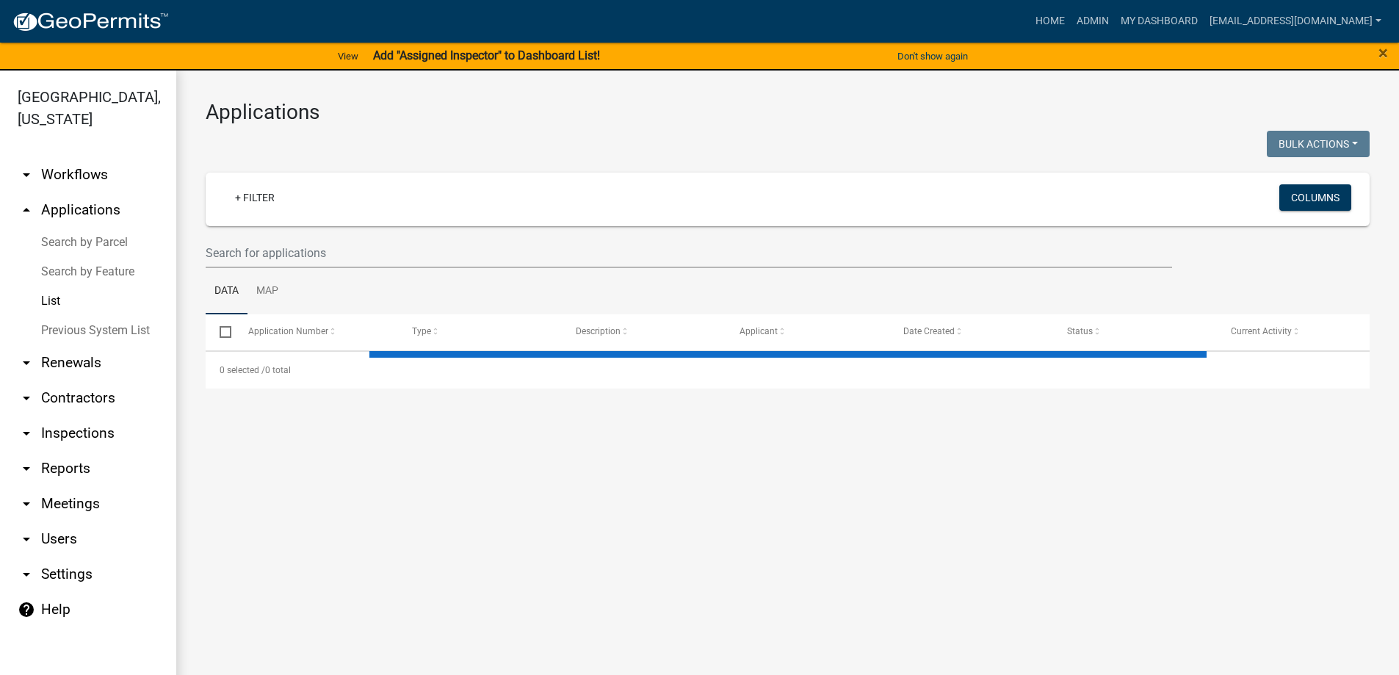
select select "3: 100"
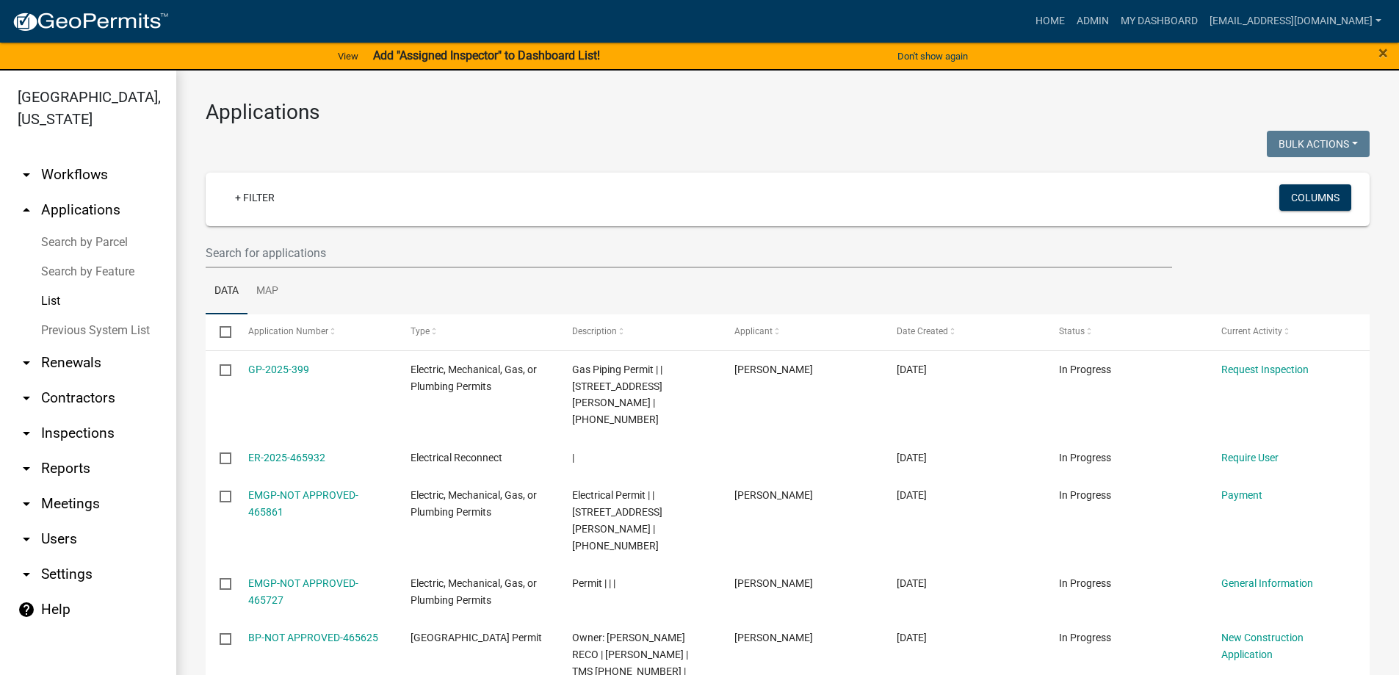
click at [68, 476] on link "arrow_drop_down Reports" at bounding box center [88, 468] width 176 height 35
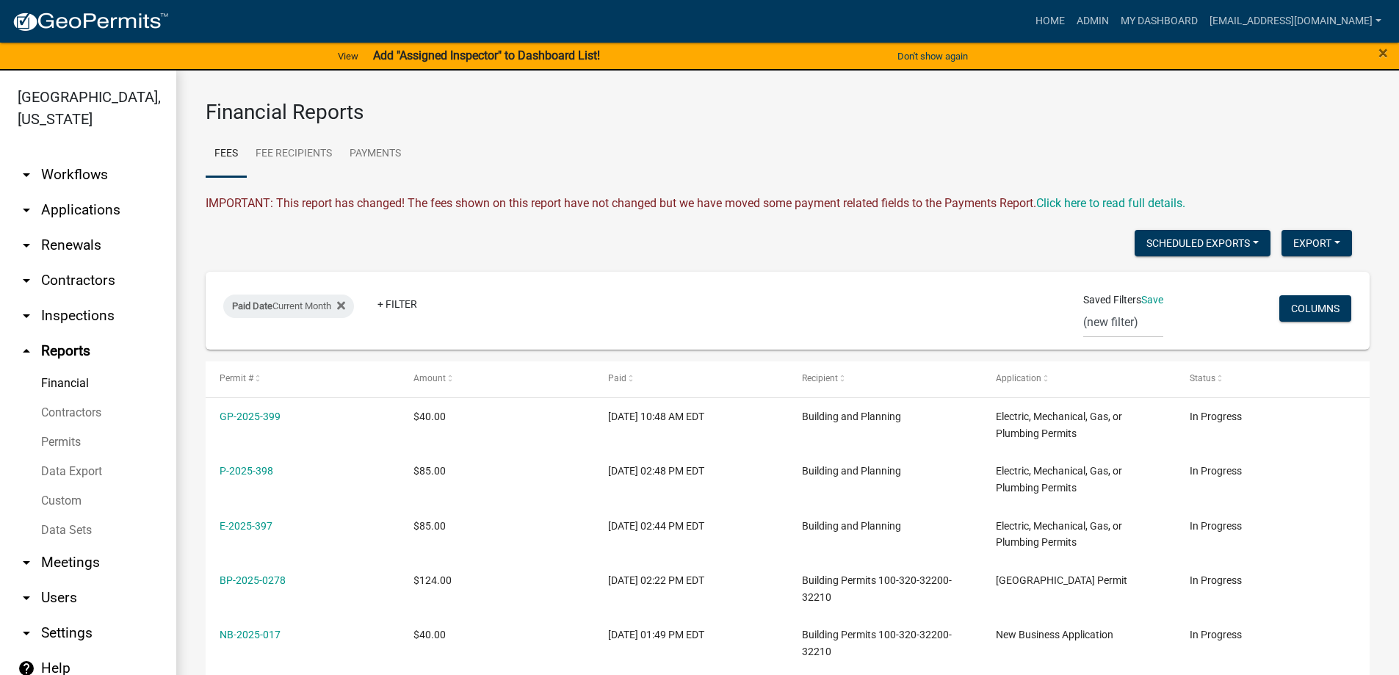
click at [59, 442] on link "Permits" at bounding box center [88, 441] width 176 height 29
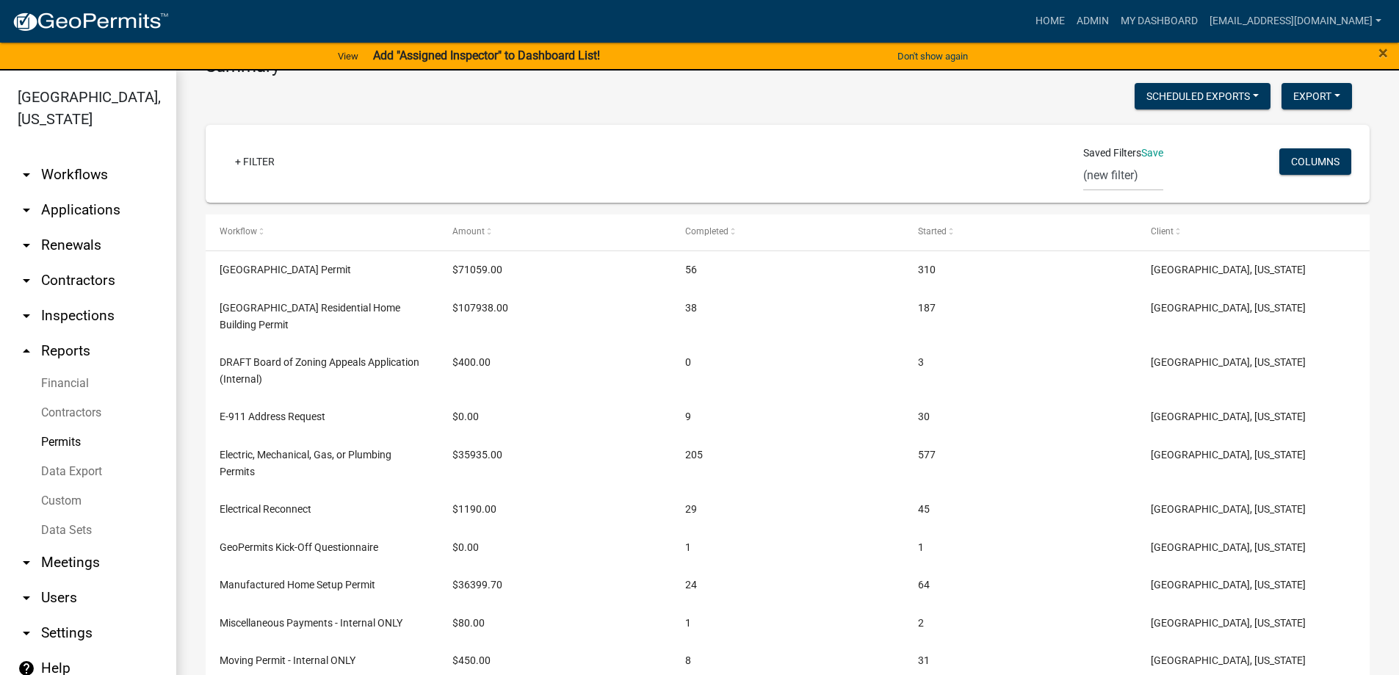
scroll to position [294, 0]
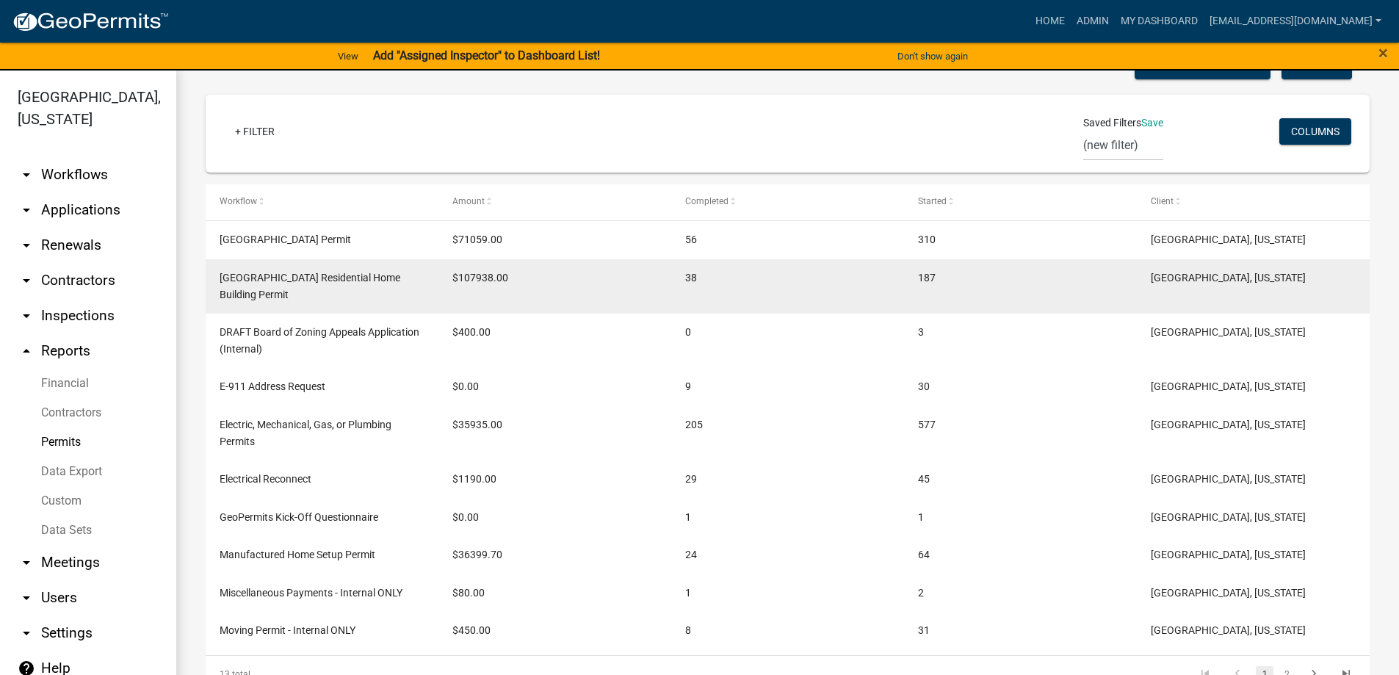
click at [313, 282] on span "[GEOGRAPHIC_DATA] Residential Home Building Permit" at bounding box center [310, 286] width 181 height 29
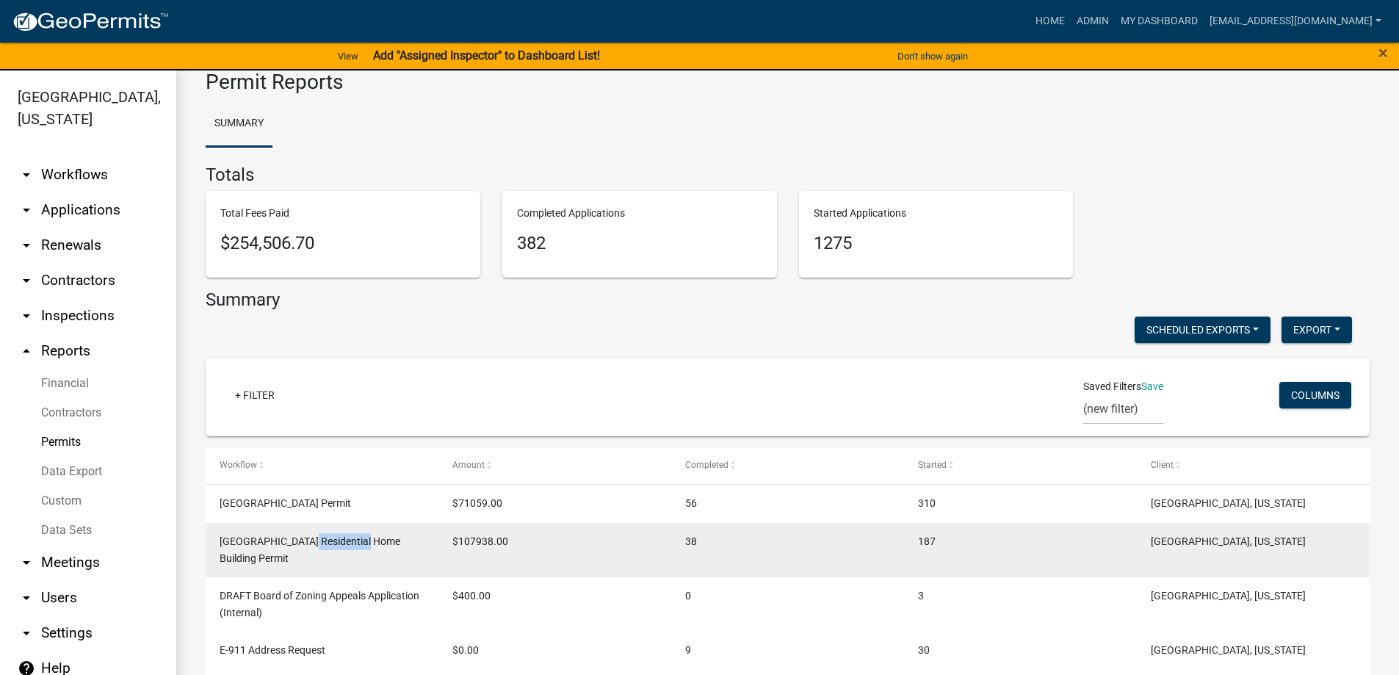
scroll to position [0, 0]
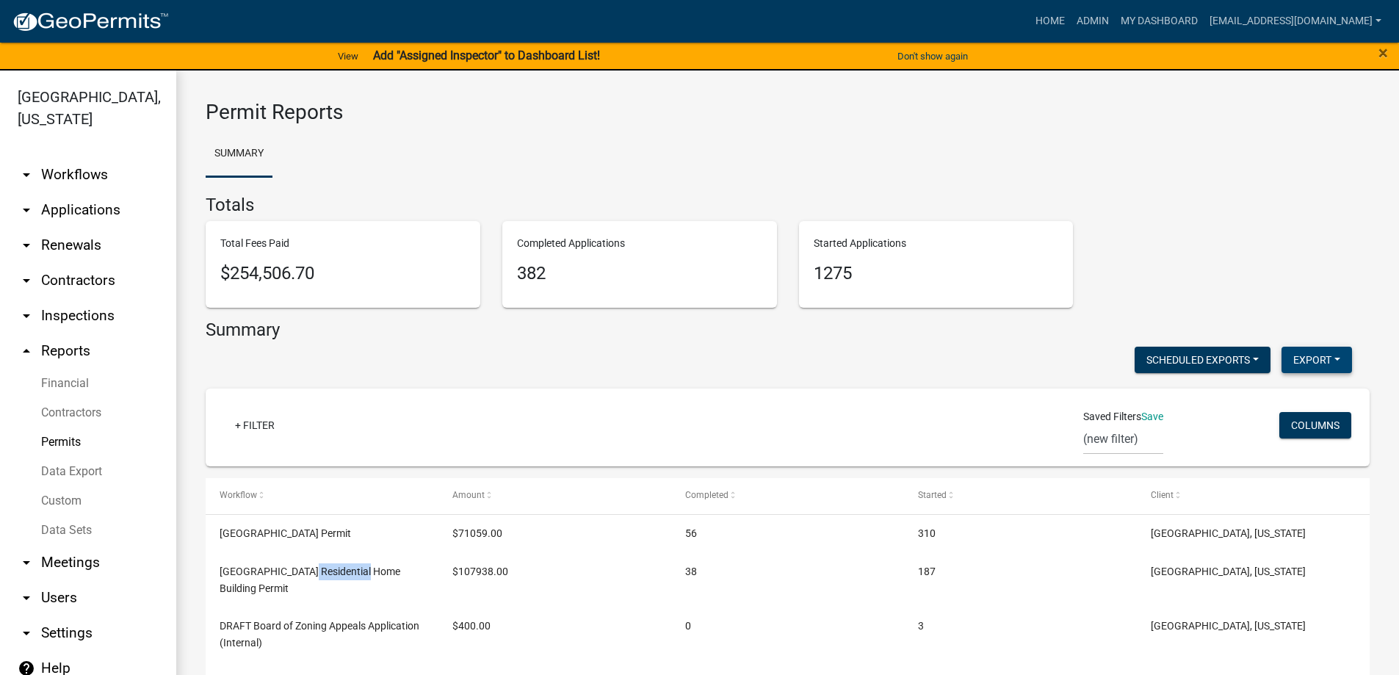
click at [1306, 354] on button "Export" at bounding box center [1316, 360] width 70 height 26
click at [1272, 399] on button "Excel Format (.xlsx)" at bounding box center [1283, 397] width 137 height 35
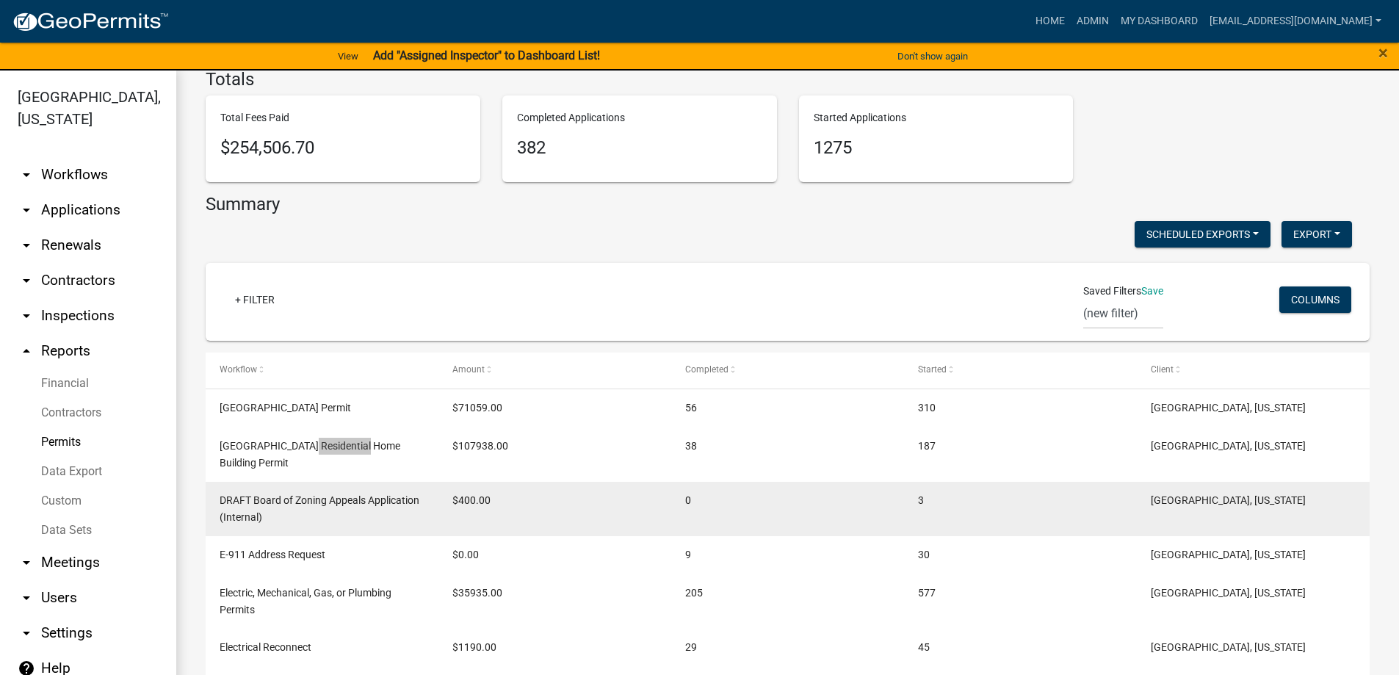
scroll to position [92, 0]
